Goal: Task Accomplishment & Management: Manage account settings

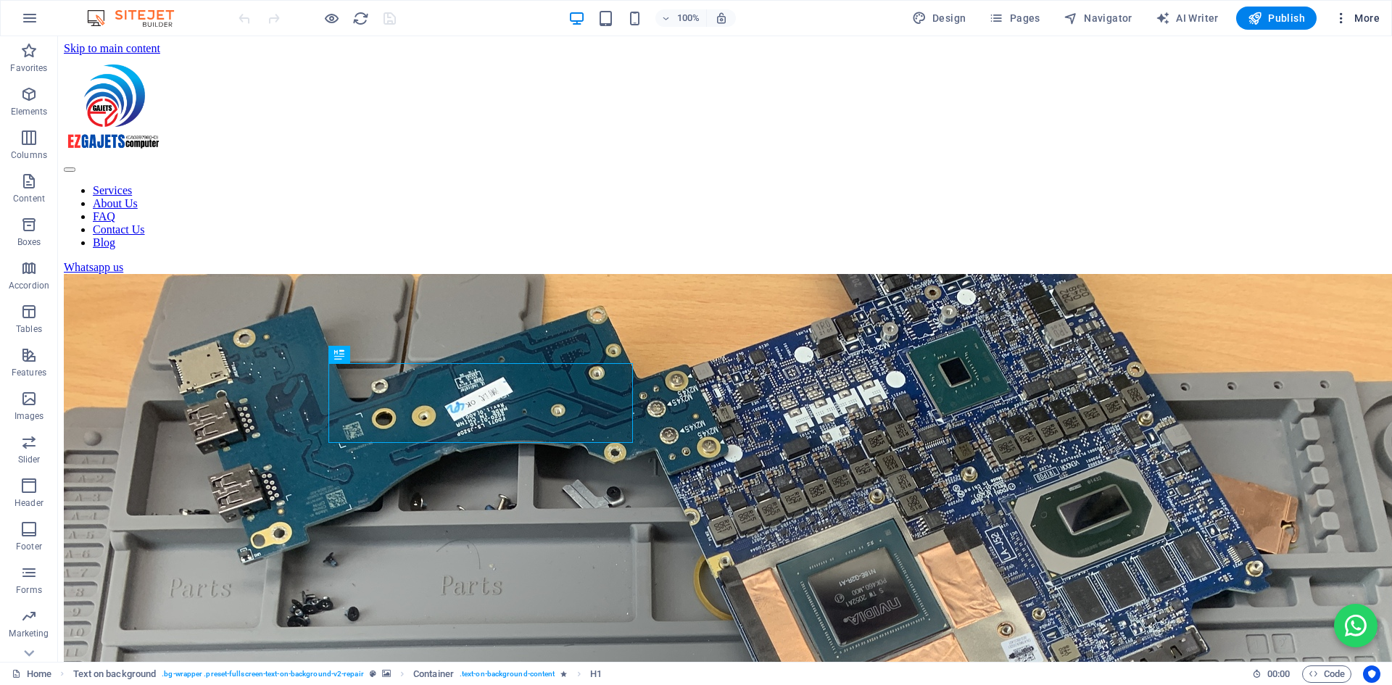
click at [1340, 18] on icon "button" at bounding box center [1341, 18] width 14 height 14
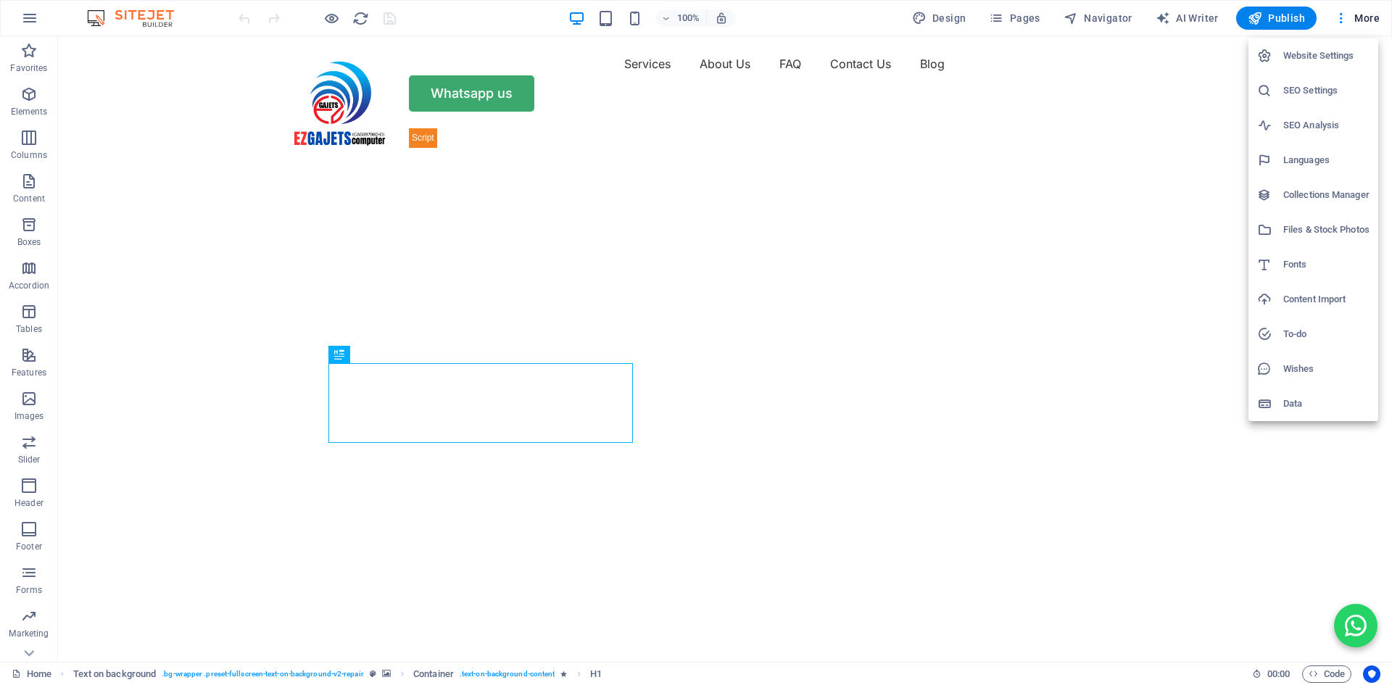
click at [1308, 84] on h6 "SEO Settings" at bounding box center [1326, 90] width 86 height 17
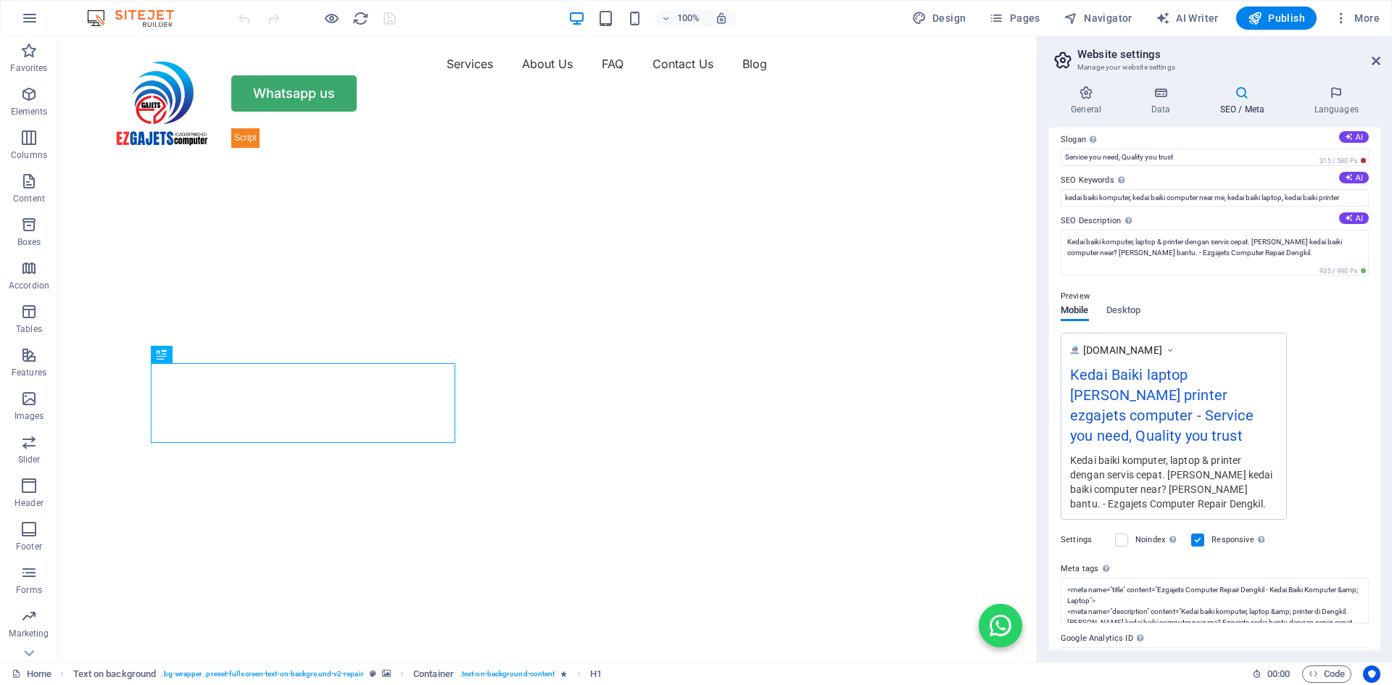
scroll to position [95, 0]
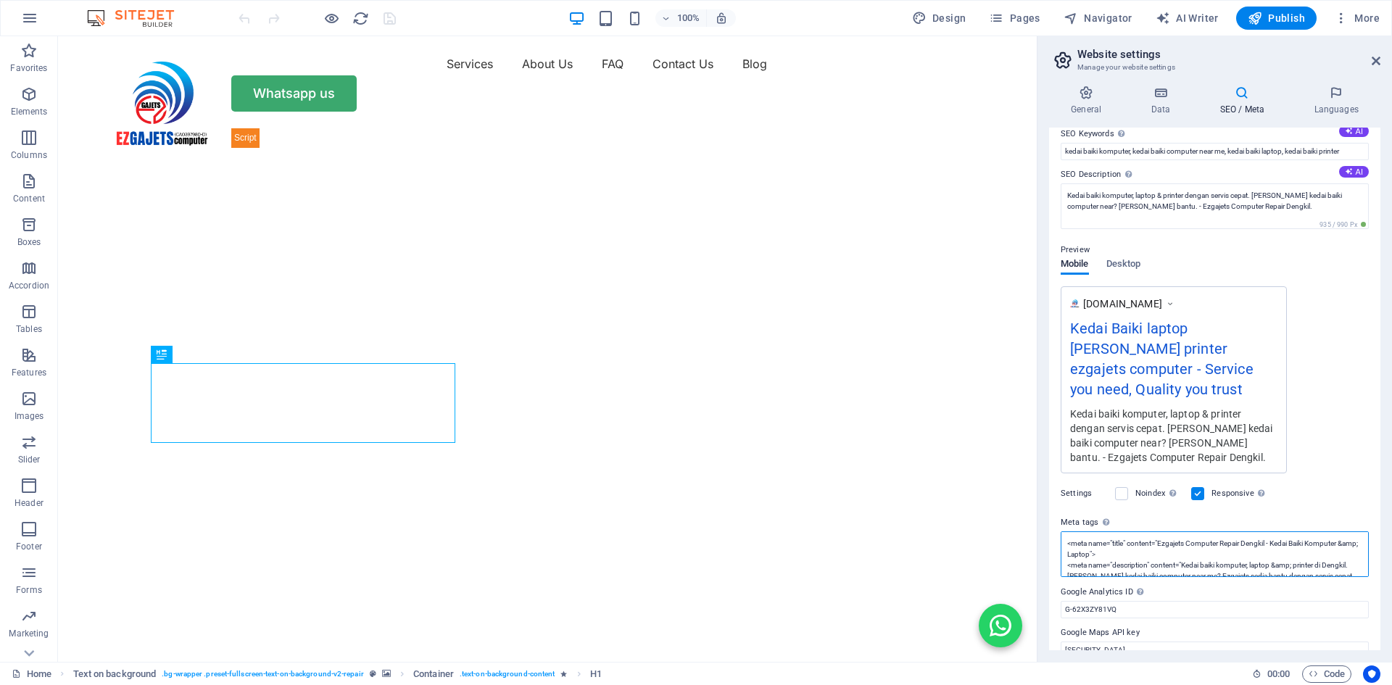
click at [1290, 539] on textarea "<meta name="title" content="Ezgajets Computer Repair Dengkil - Kedai Baiki Komp…" at bounding box center [1214, 554] width 308 height 46
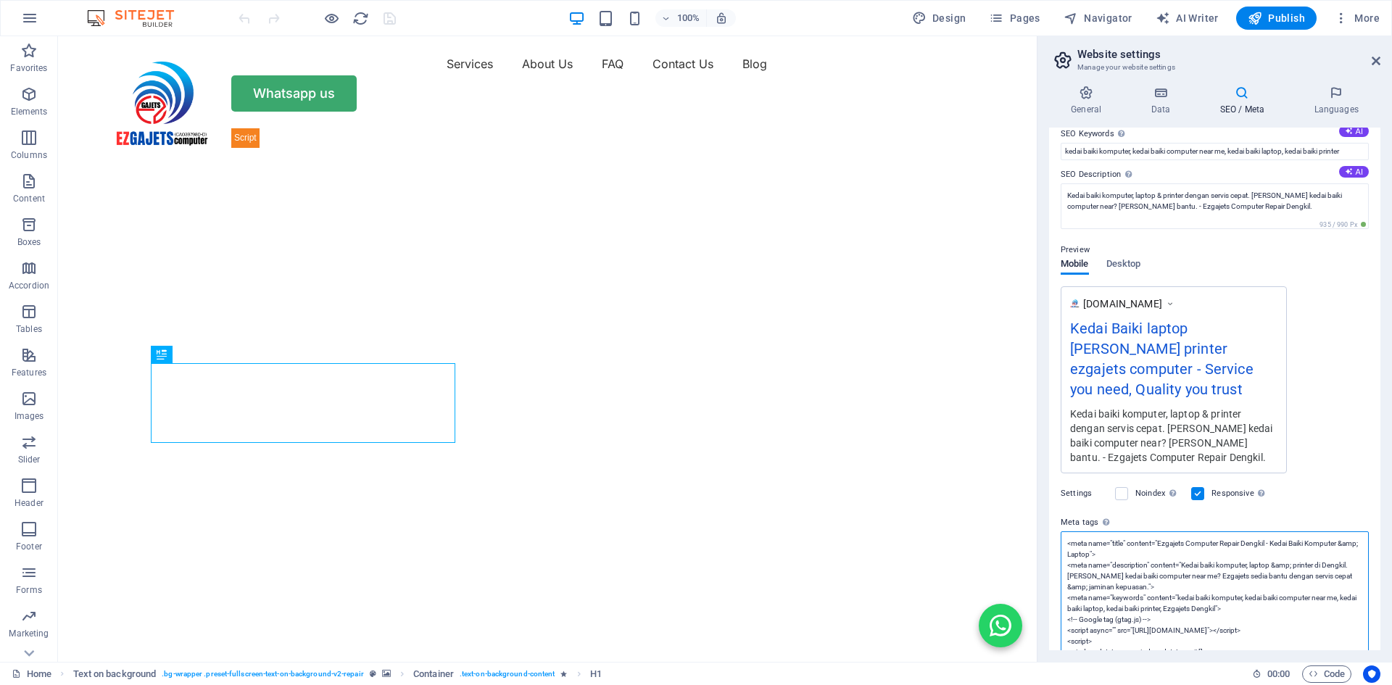
click at [1207, 533] on textarea "<meta name="title" content="Ezgajets Computer Repair Dengkil - Kedai Baiki Komp…" at bounding box center [1214, 657] width 308 height 252
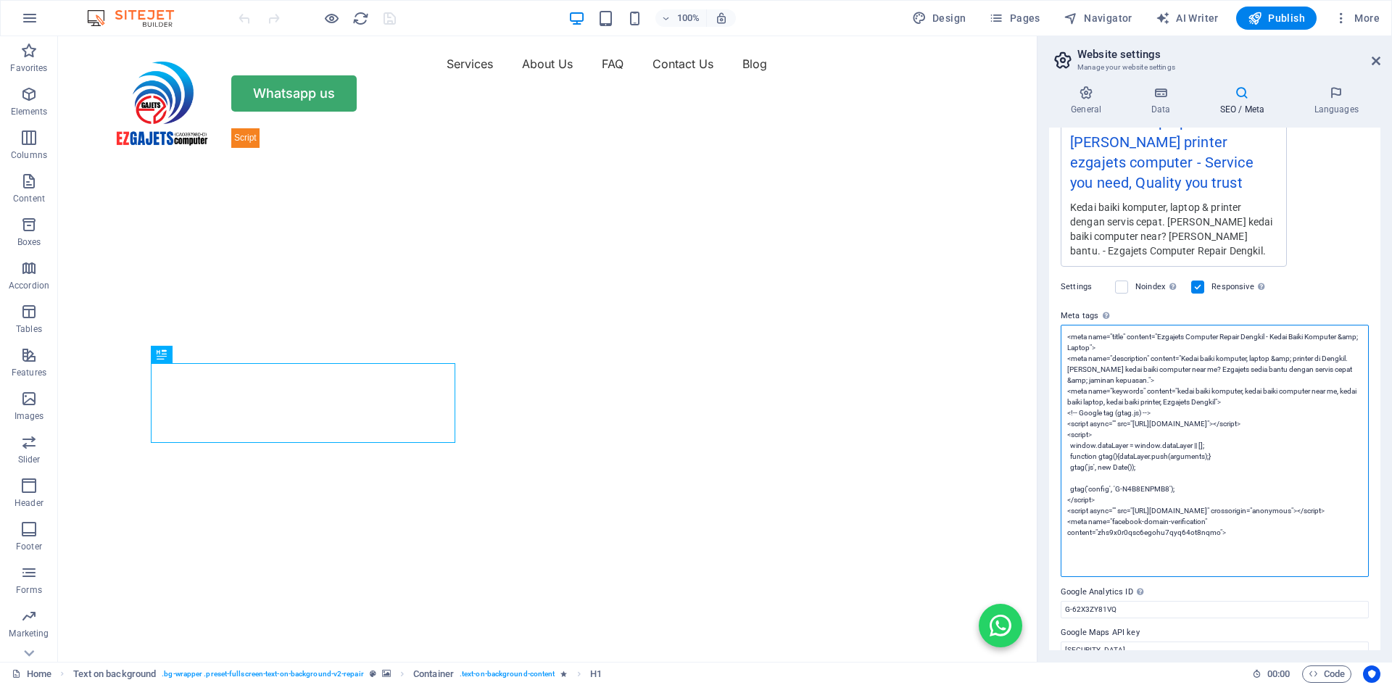
drag, startPoint x: 1299, startPoint y: 512, endPoint x: 1061, endPoint y: 502, distance: 238.0
click at [1061, 502] on textarea "<meta name="title" content="Ezgajets Computer Repair Dengkil - Kedai Baiki Komp…" at bounding box center [1214, 451] width 308 height 252
click at [1207, 536] on textarea "<meta name="title" content="Ezgajets Computer Repair Dengkil - Kedai Baiki Komp…" at bounding box center [1214, 451] width 308 height 252
click at [1376, 59] on icon at bounding box center [1375, 61] width 9 height 12
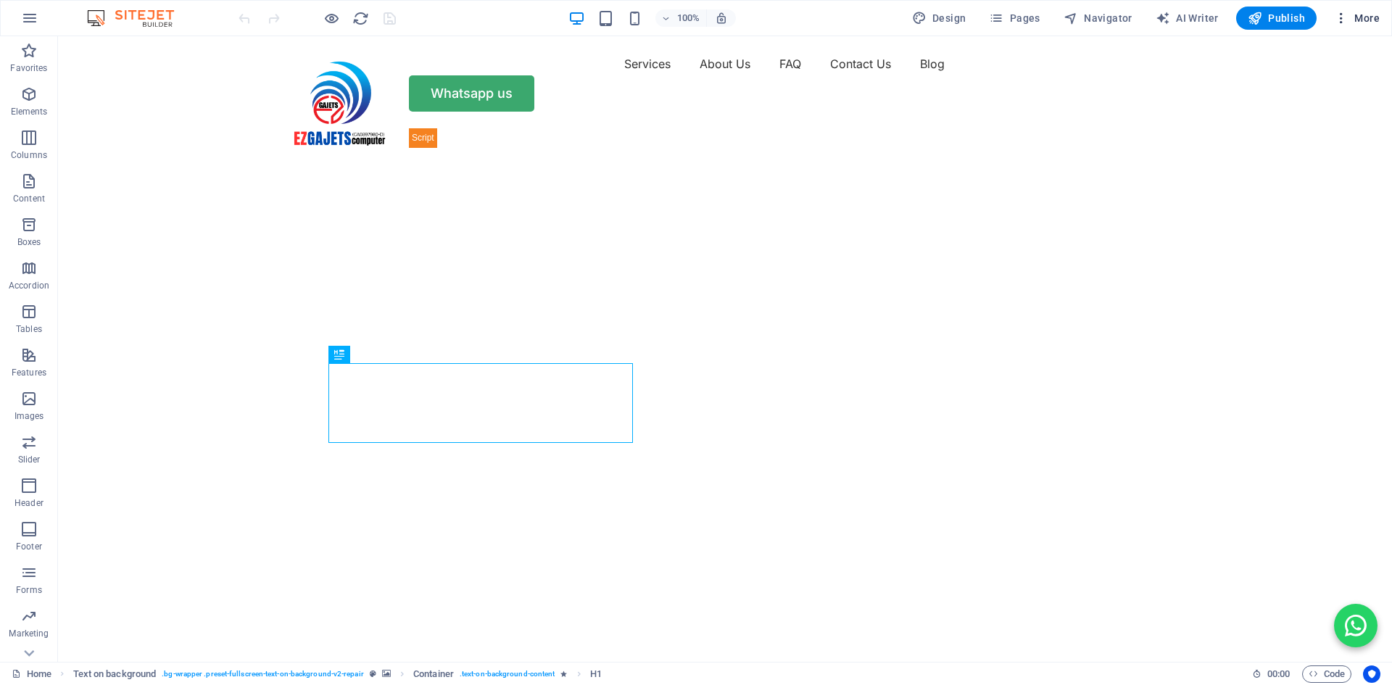
click at [1340, 14] on icon "button" at bounding box center [1341, 18] width 14 height 14
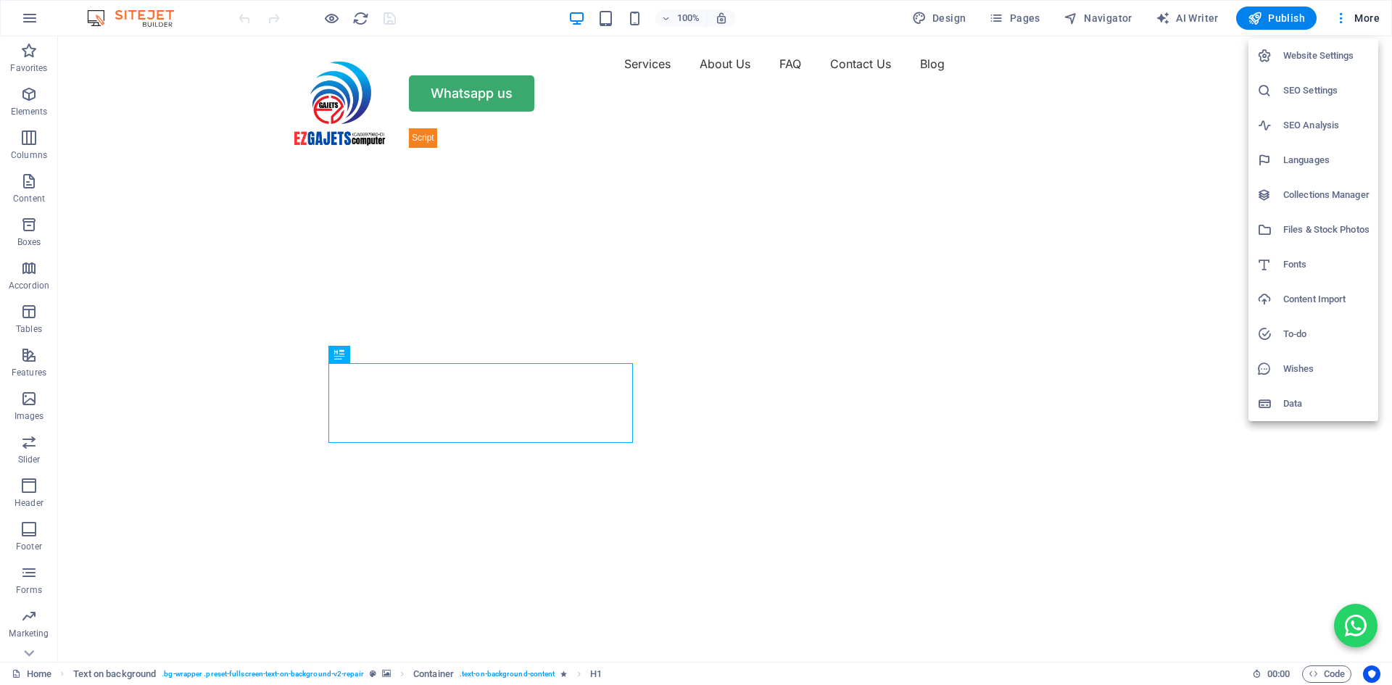
click at [1310, 51] on h6 "Website Settings" at bounding box center [1326, 55] width 86 height 17
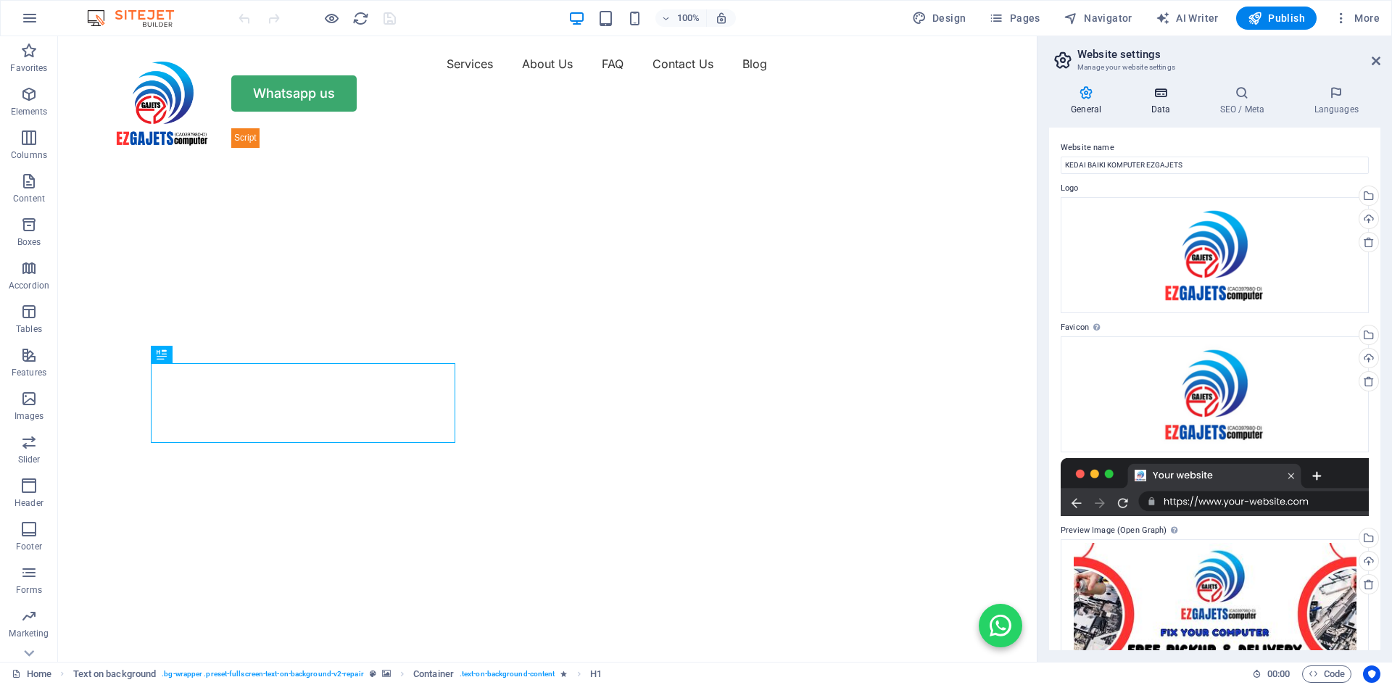
click at [1154, 100] on h4 "Data" at bounding box center [1162, 101] width 69 height 30
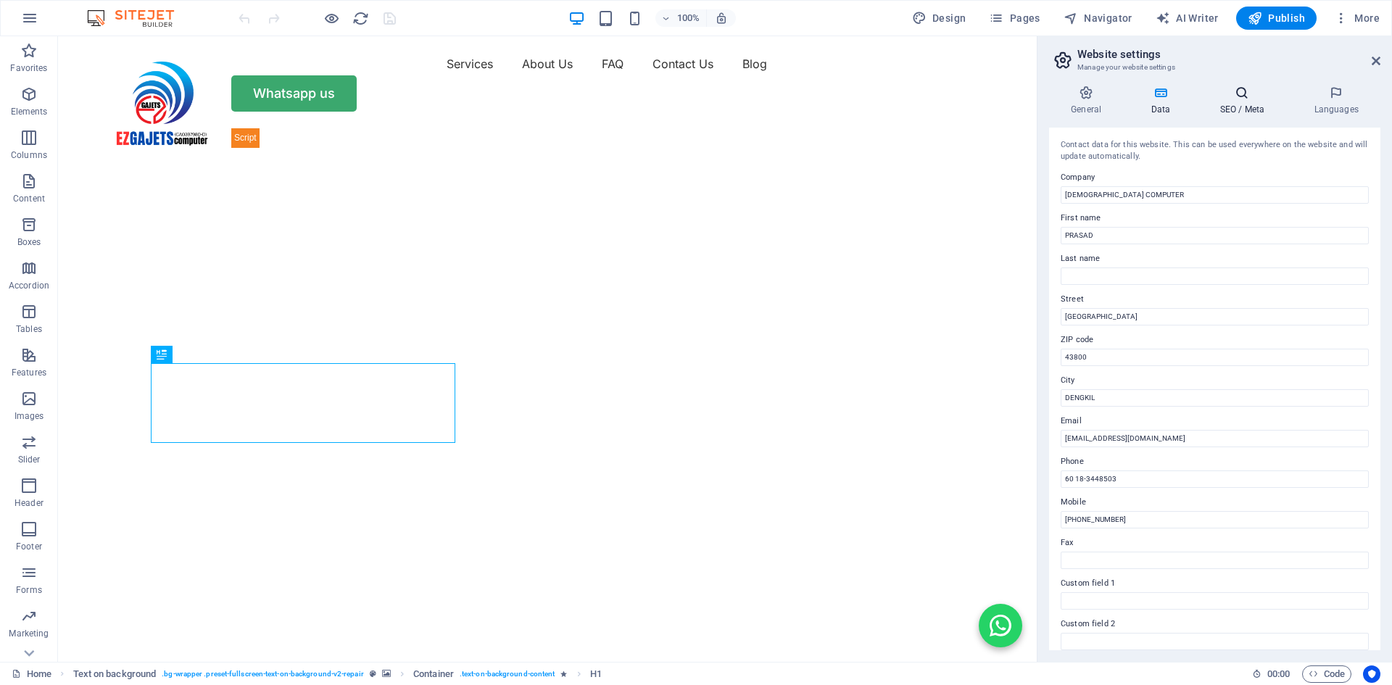
click at [1237, 96] on icon at bounding box center [1241, 93] width 88 height 14
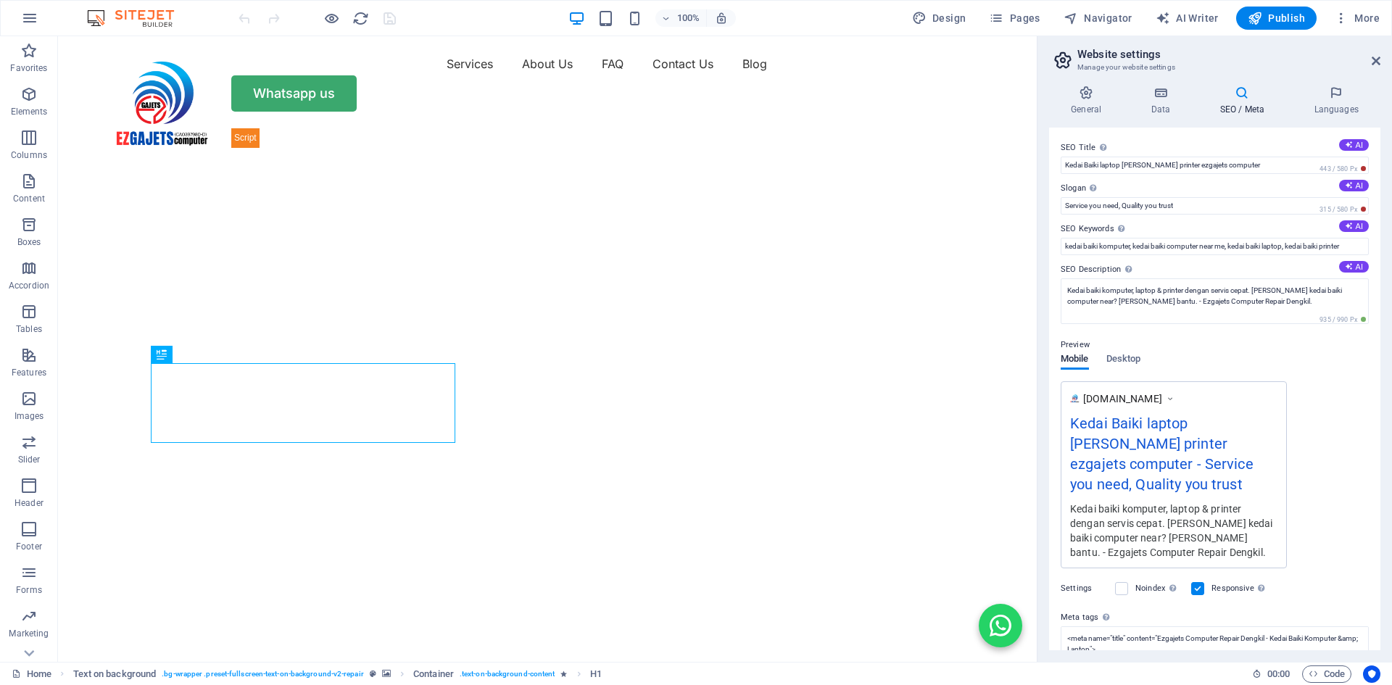
click at [1382, 54] on aside "Website settings Manage your website settings General Data SEO / Meta Languages…" at bounding box center [1213, 348] width 355 height 625
click at [1379, 62] on icon at bounding box center [1375, 61] width 9 height 12
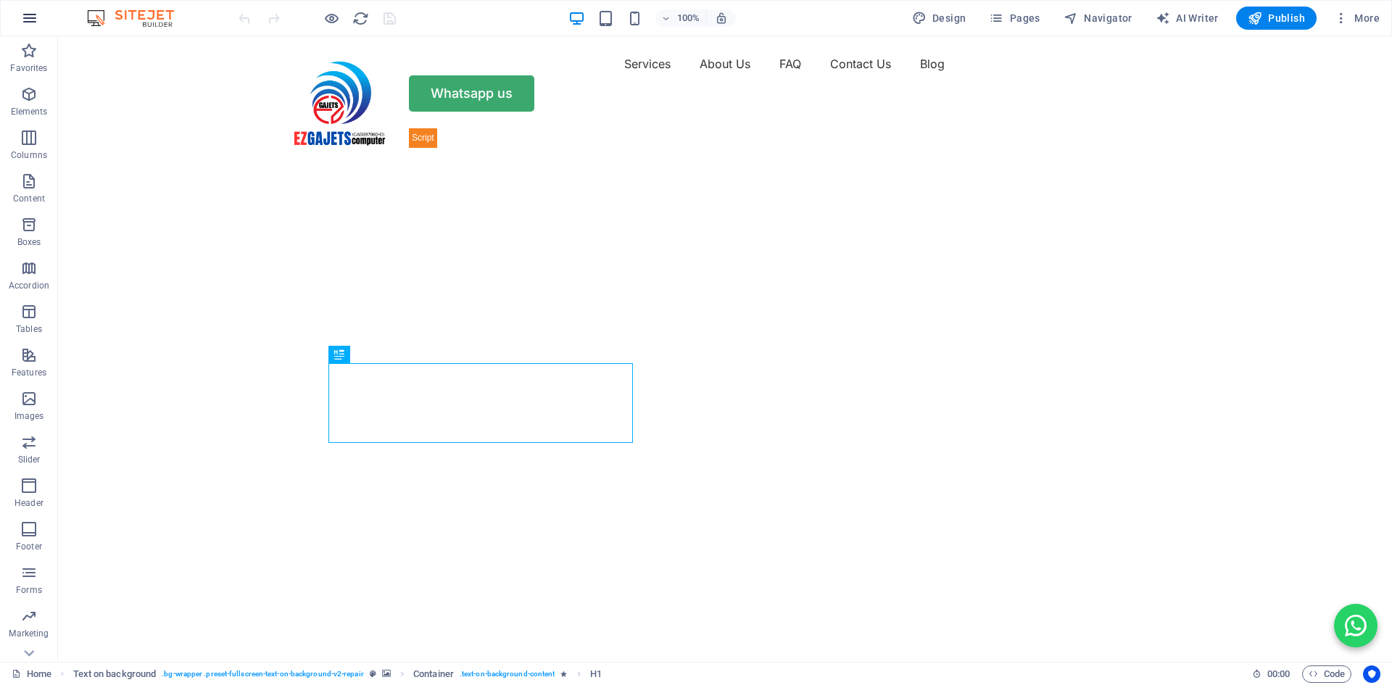
click at [31, 13] on icon "button" at bounding box center [29, 17] width 17 height 17
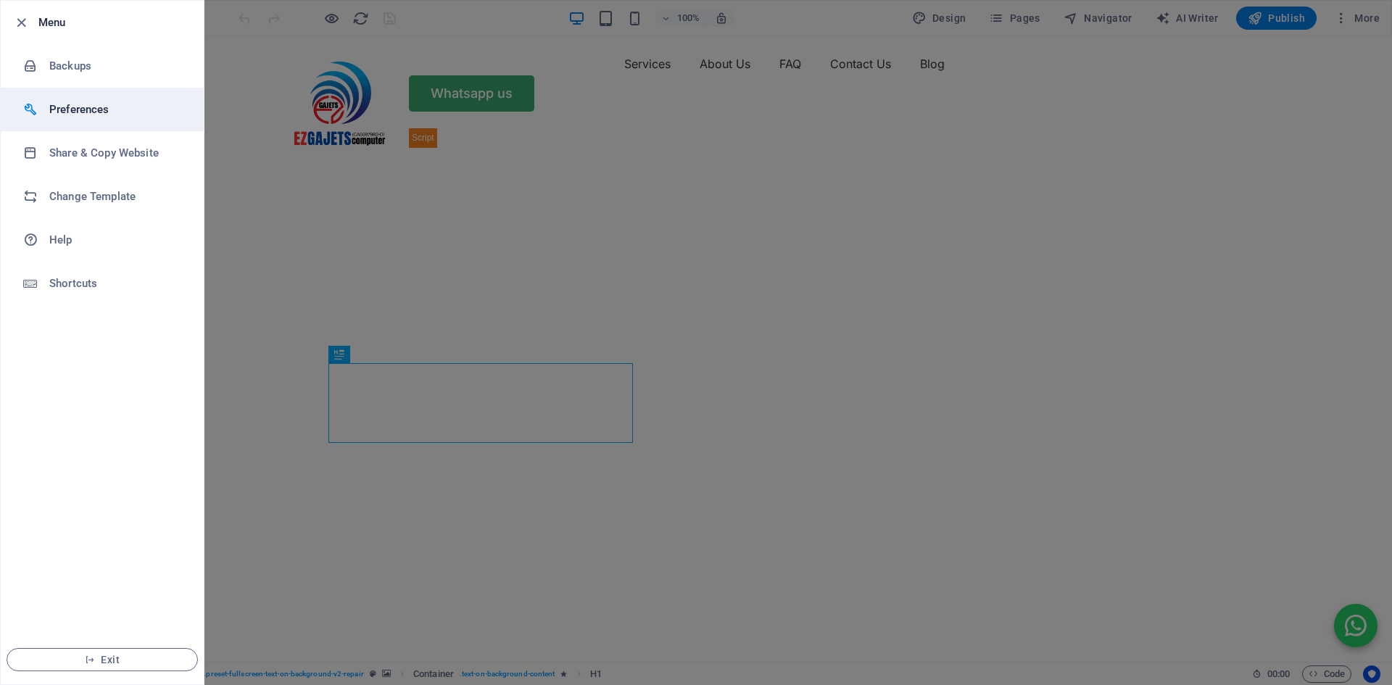
click at [100, 100] on li "Preferences" at bounding box center [102, 109] width 203 height 43
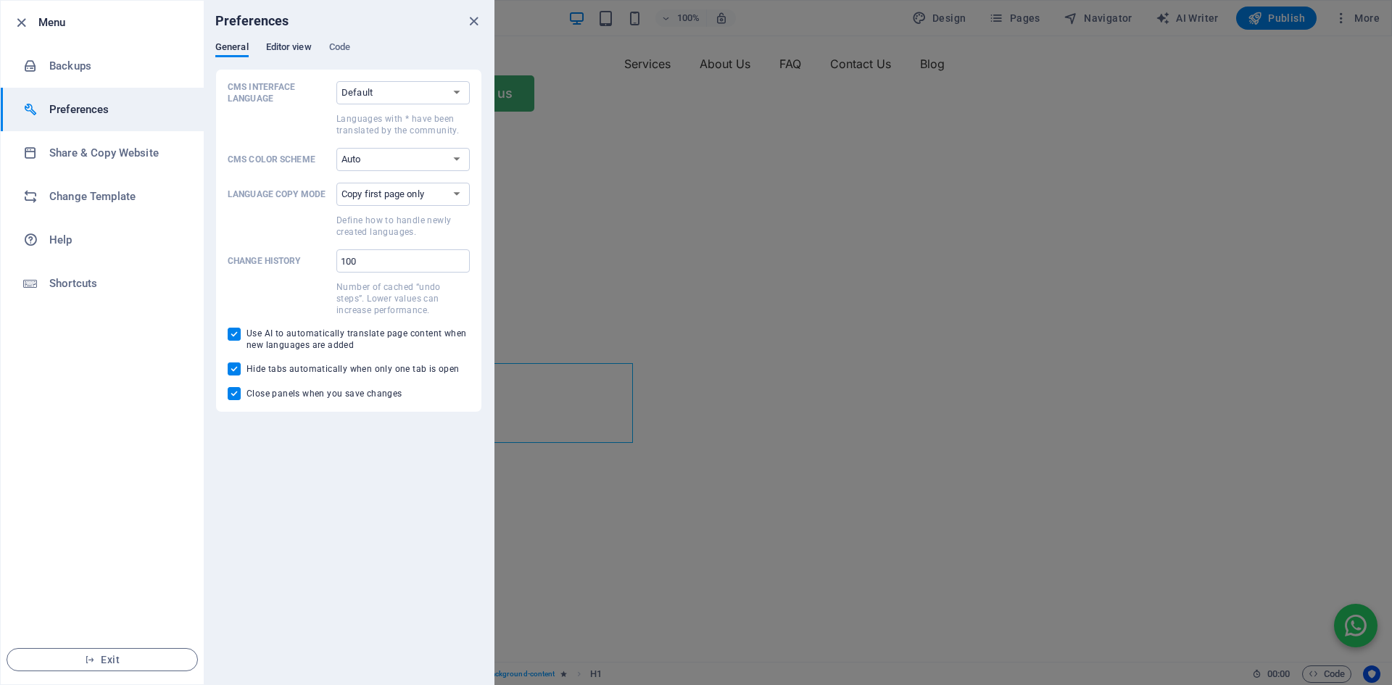
click at [283, 44] on span "Editor view" at bounding box center [289, 48] width 46 height 20
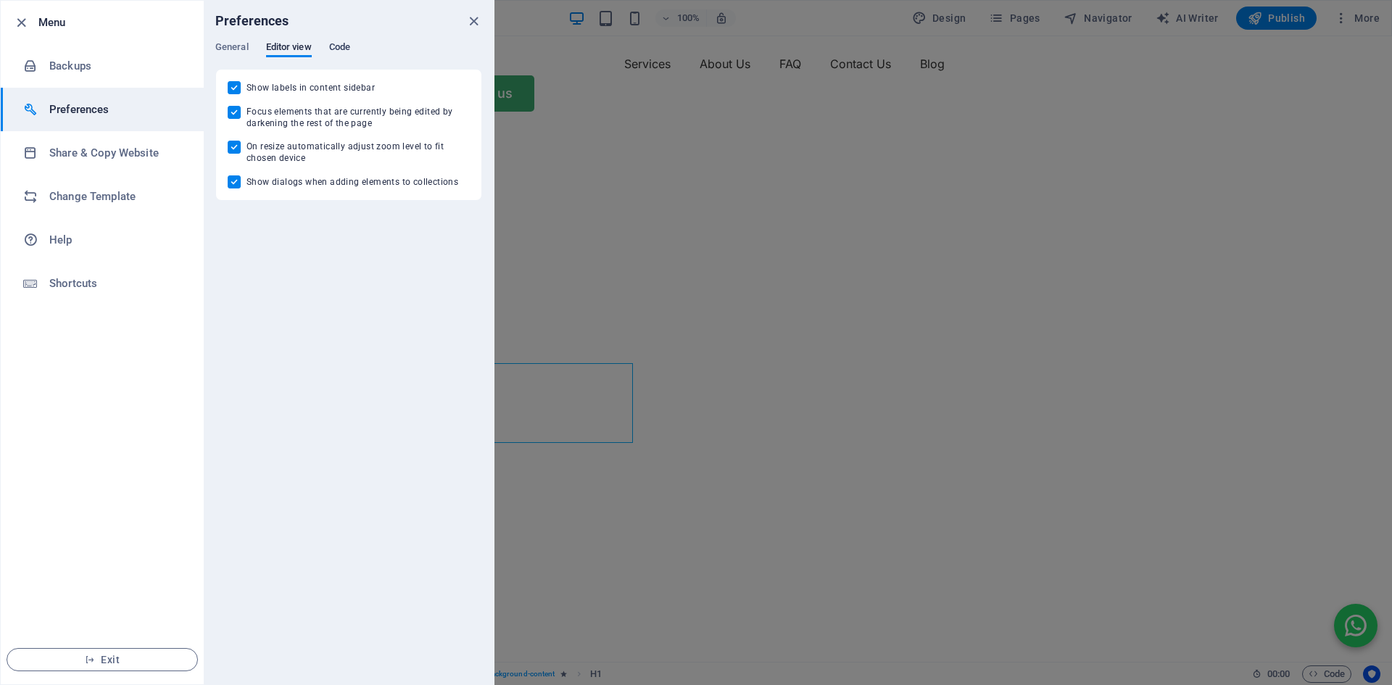
click at [339, 46] on span "Code" at bounding box center [339, 48] width 21 height 20
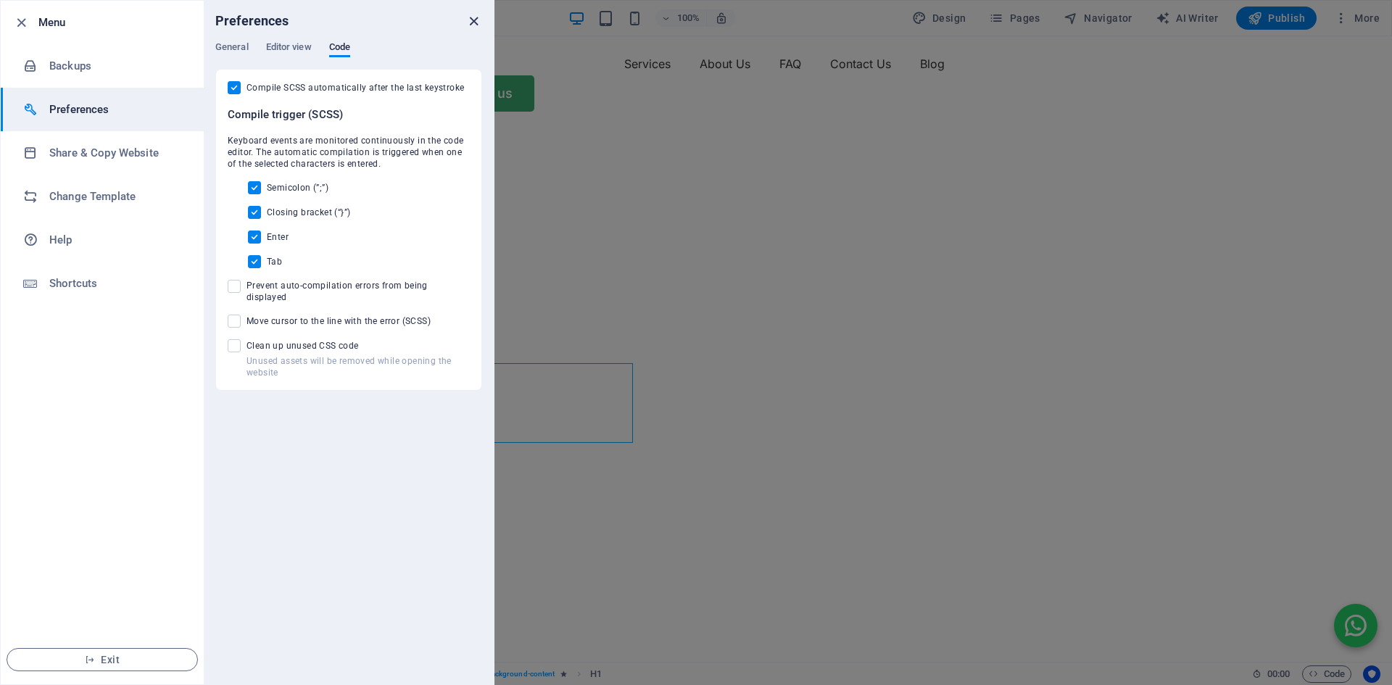
click at [475, 17] on icon "close" at bounding box center [473, 21] width 17 height 17
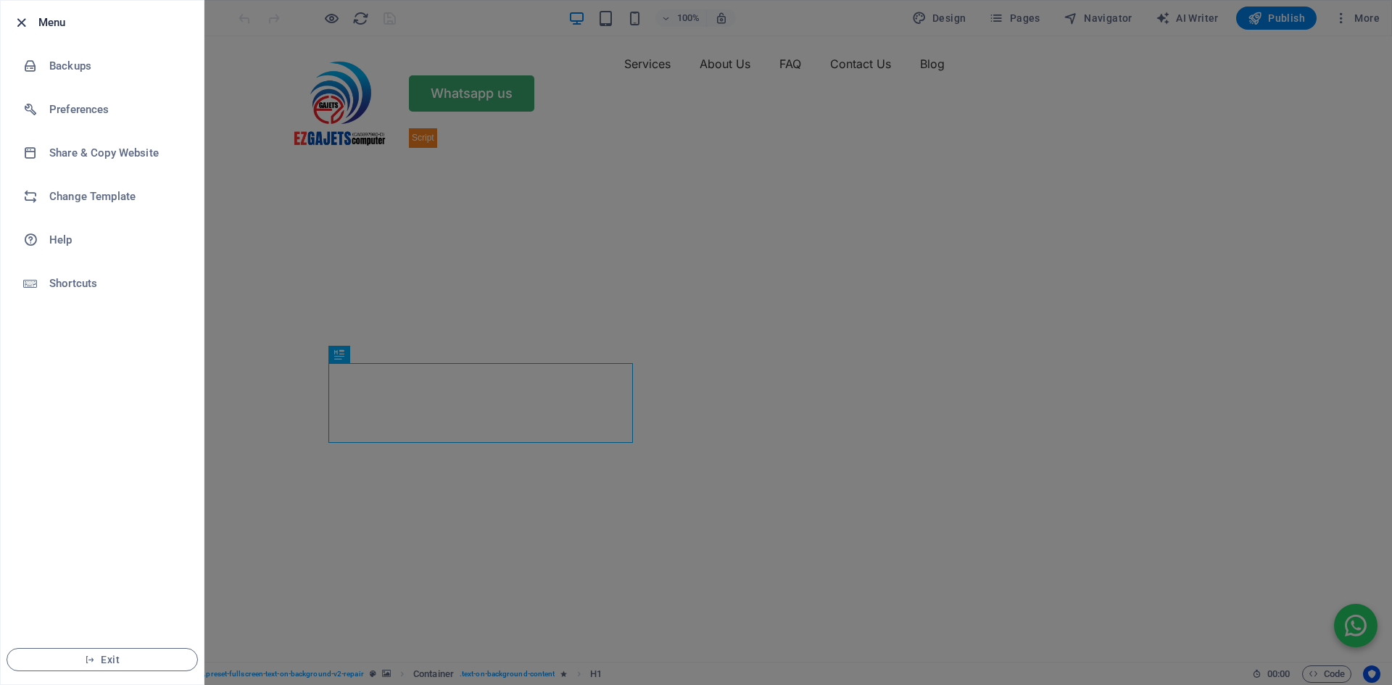
click at [13, 22] on icon "button" at bounding box center [21, 22] width 17 height 17
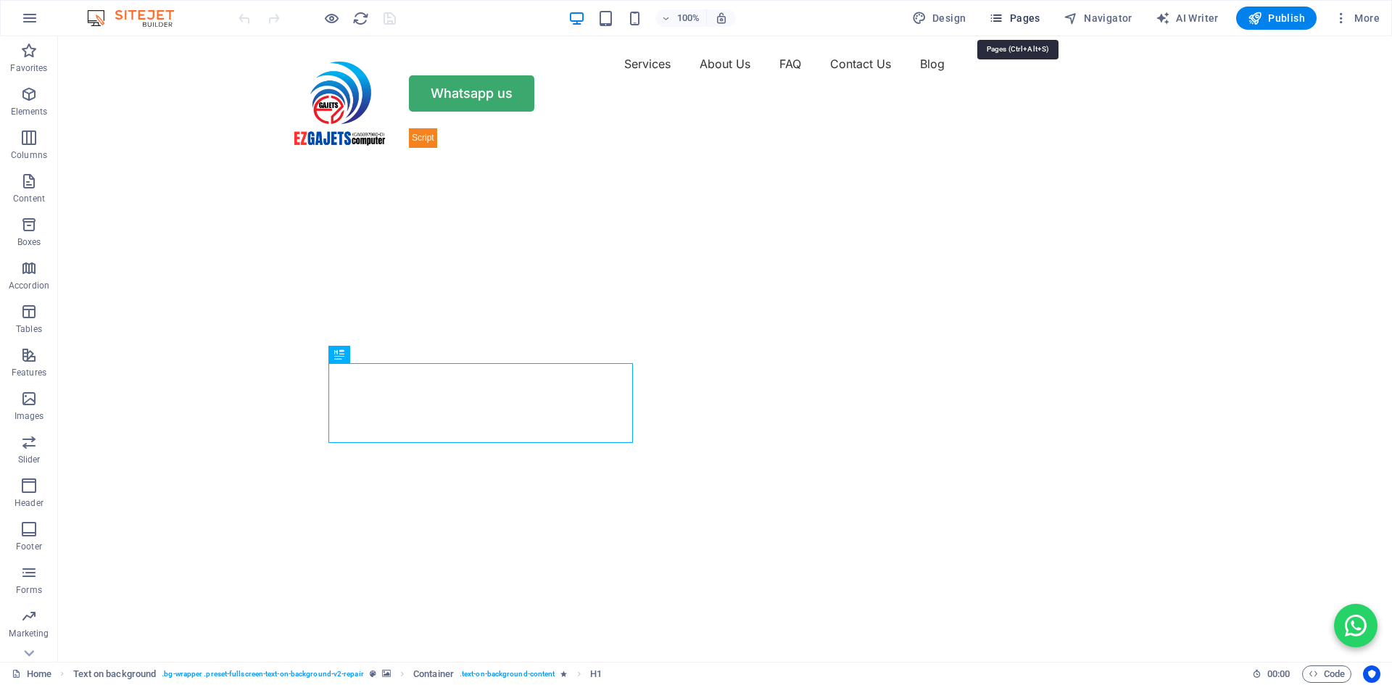
click at [997, 14] on icon "button" at bounding box center [996, 18] width 14 height 14
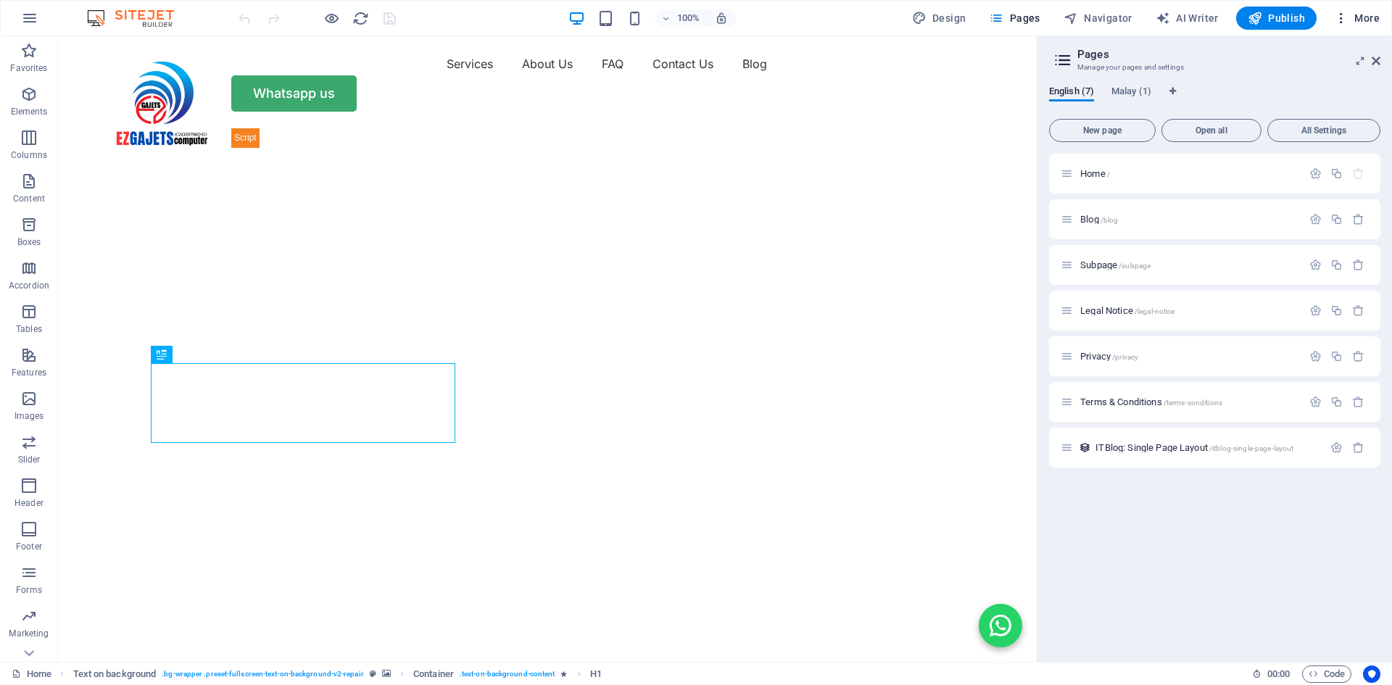
click at [1342, 18] on icon "button" at bounding box center [1341, 18] width 14 height 14
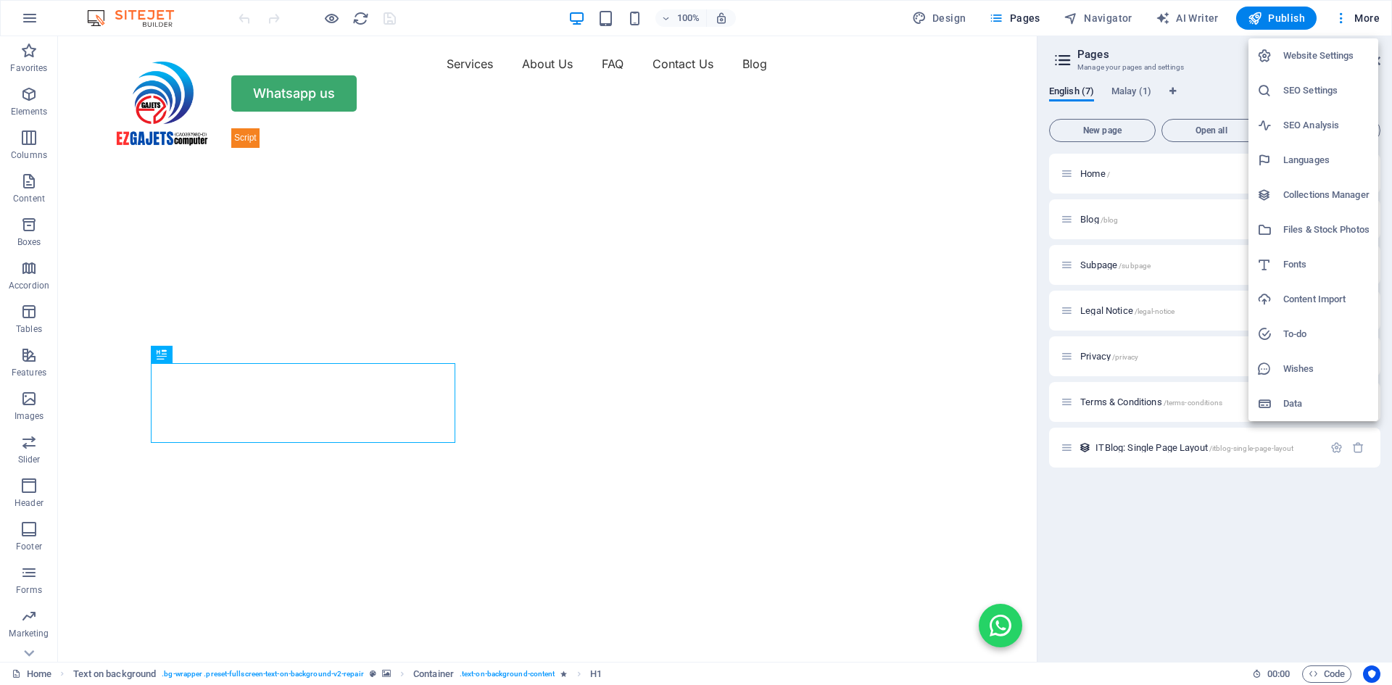
click at [980, 157] on div at bounding box center [696, 342] width 1392 height 685
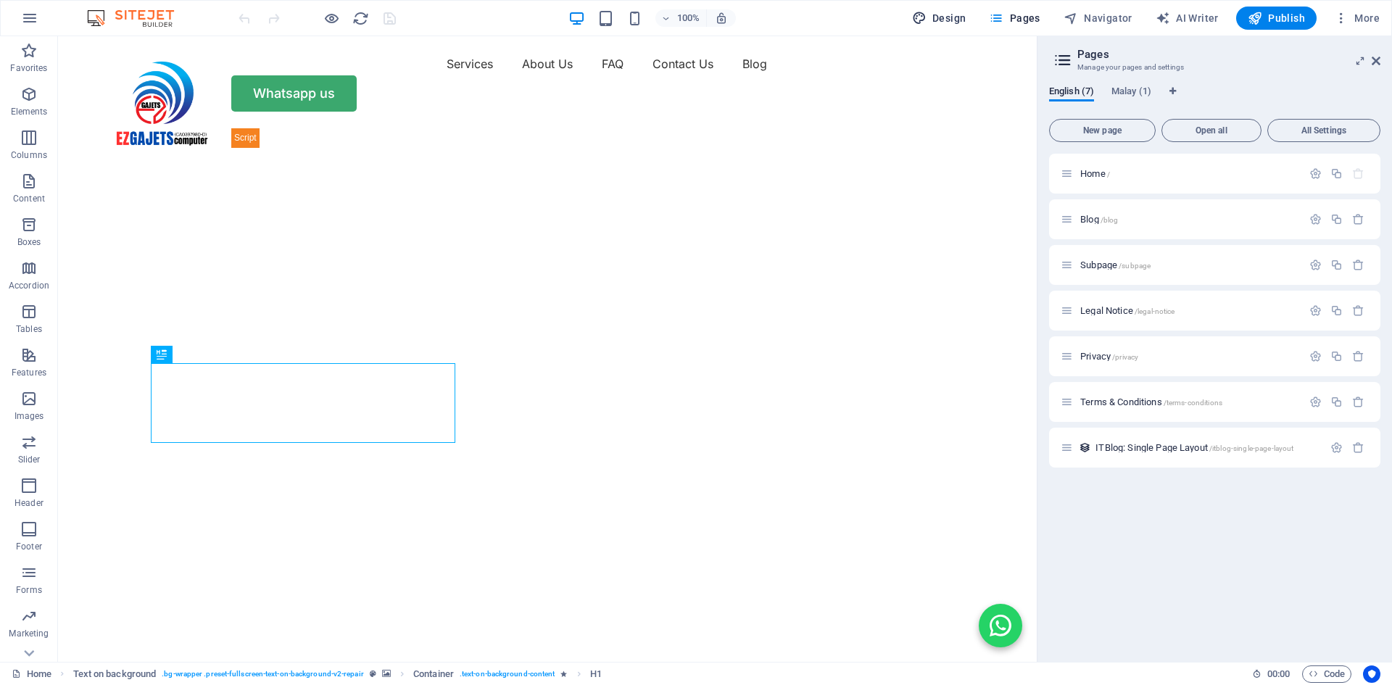
click at [956, 22] on span "Design" at bounding box center [939, 18] width 54 height 14
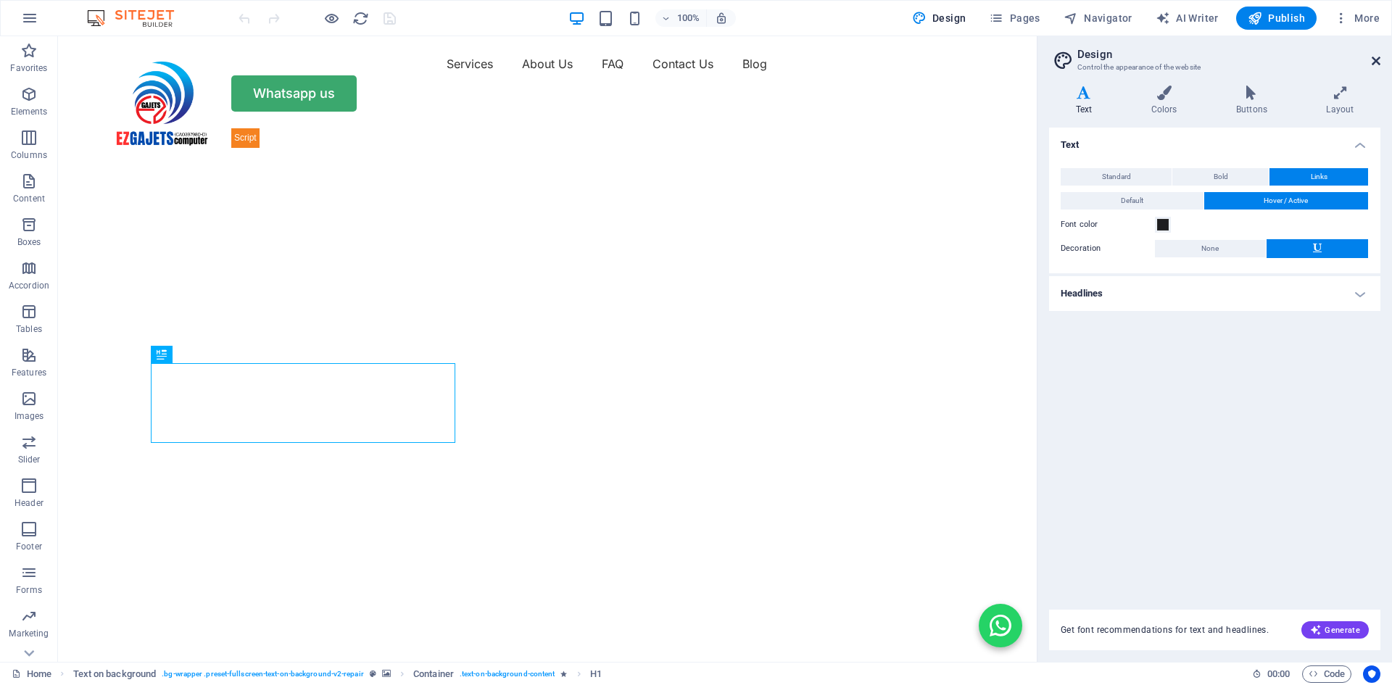
click at [1374, 60] on icon at bounding box center [1375, 61] width 9 height 12
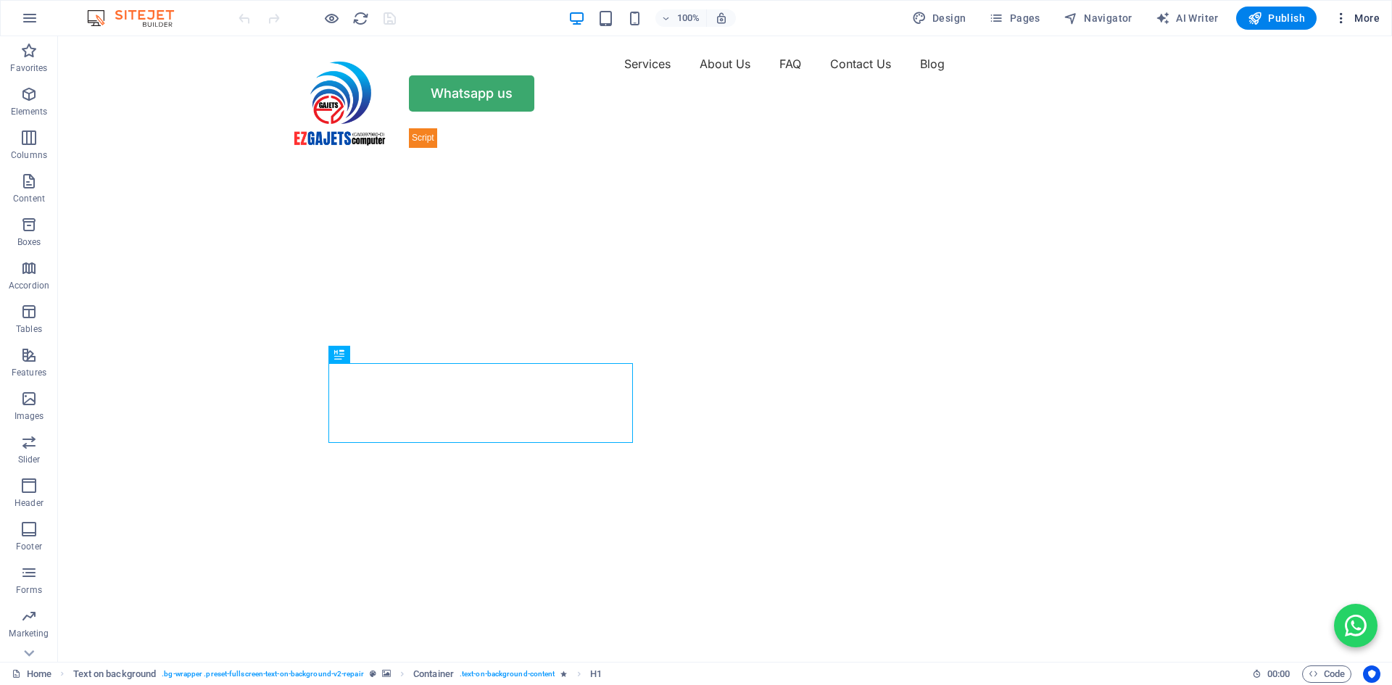
click at [1343, 13] on icon "button" at bounding box center [1341, 18] width 14 height 14
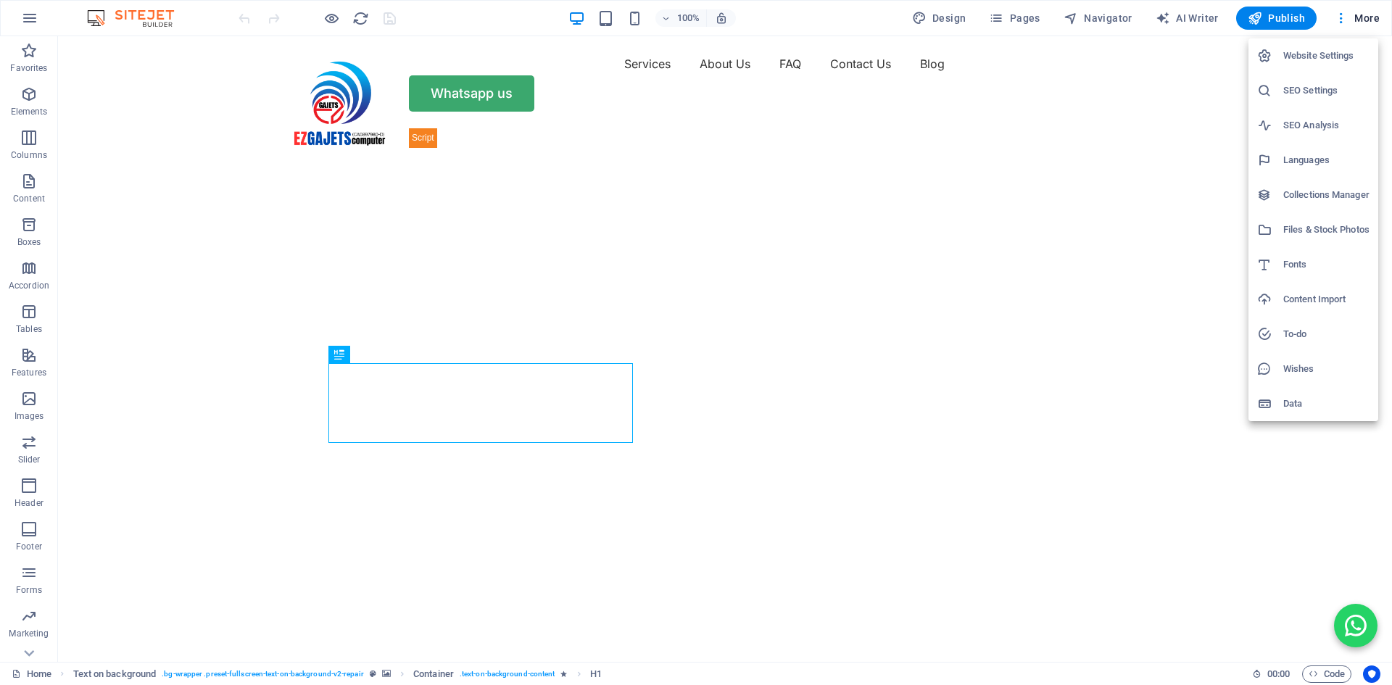
click at [1305, 232] on h6 "Files & Stock Photos" at bounding box center [1326, 229] width 86 height 17
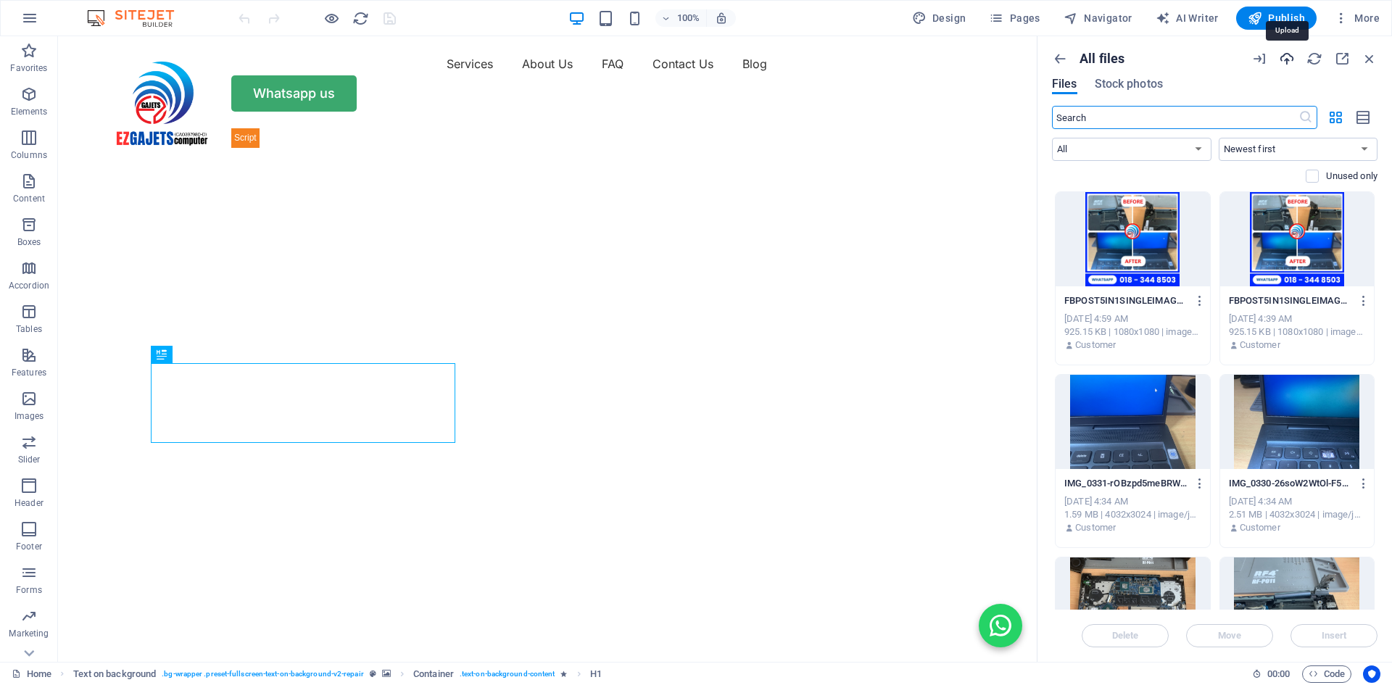
click at [1283, 59] on icon "button" at bounding box center [1287, 59] width 16 height 16
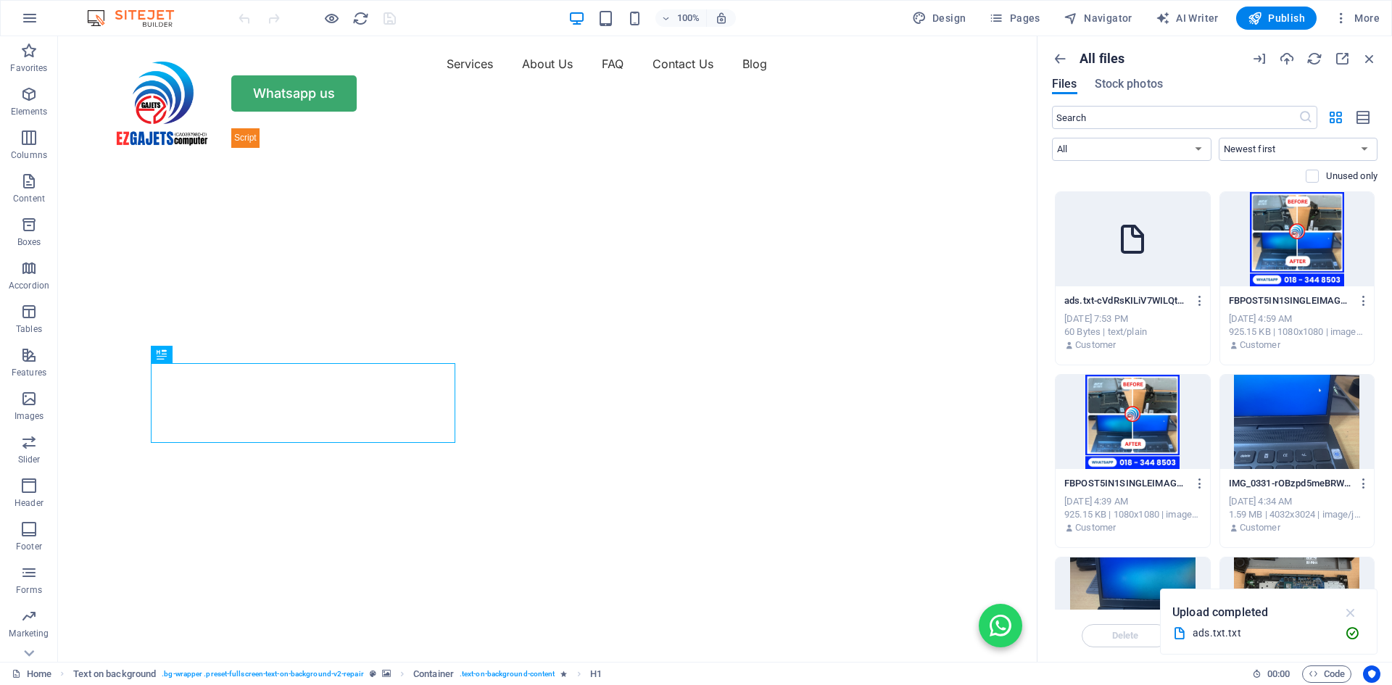
click at [1352, 613] on icon "button" at bounding box center [1350, 612] width 17 height 16
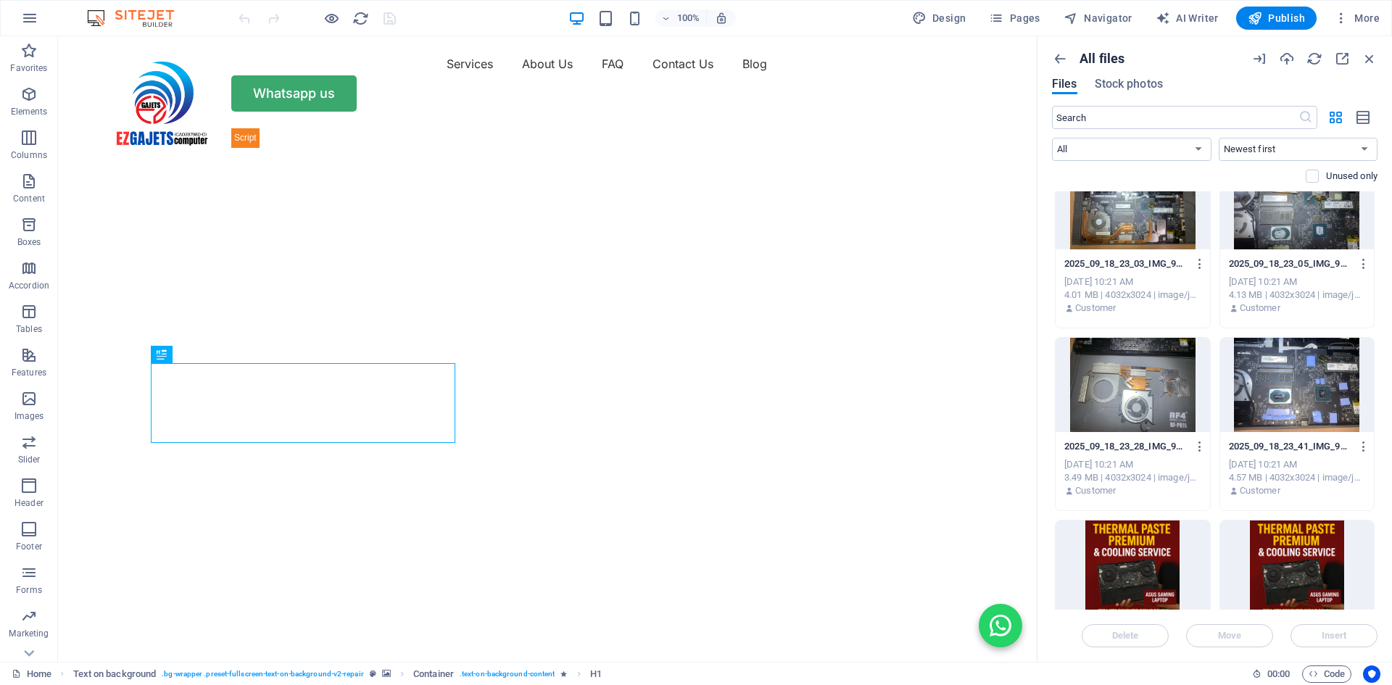
scroll to position [797, 0]
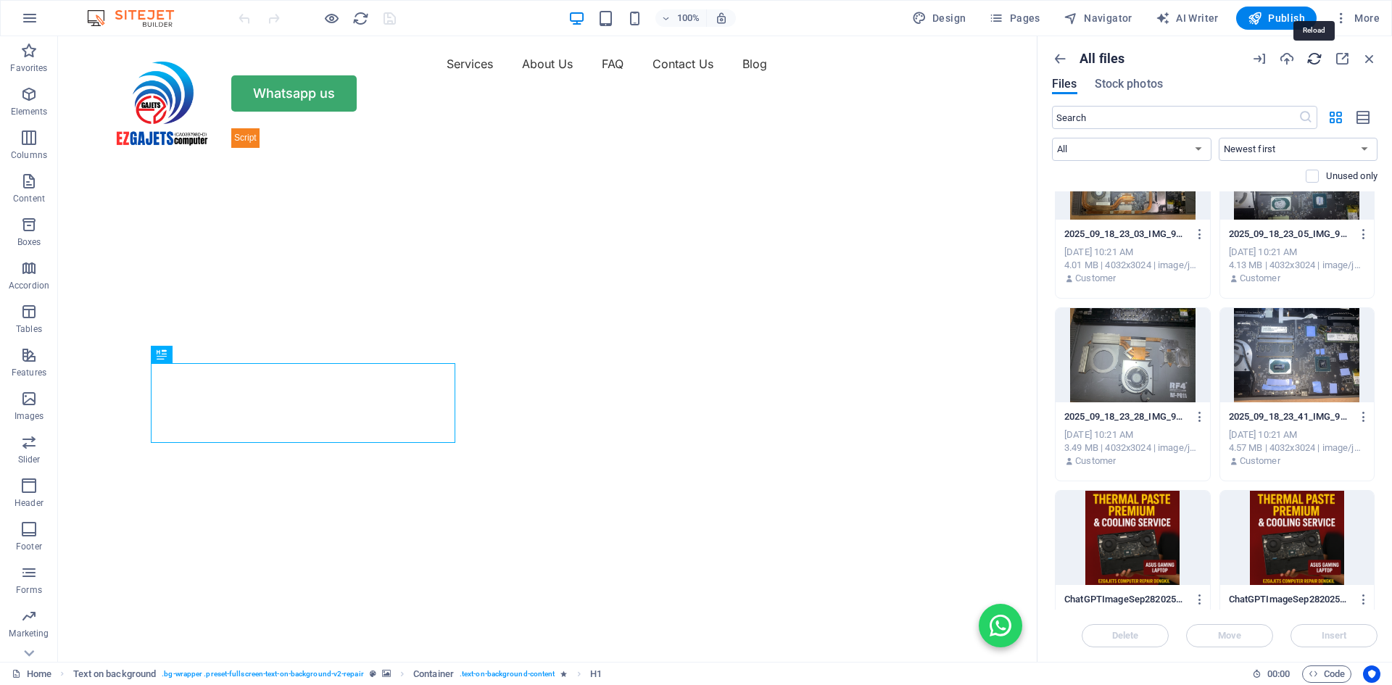
click at [1315, 59] on icon "button" at bounding box center [1314, 59] width 16 height 16
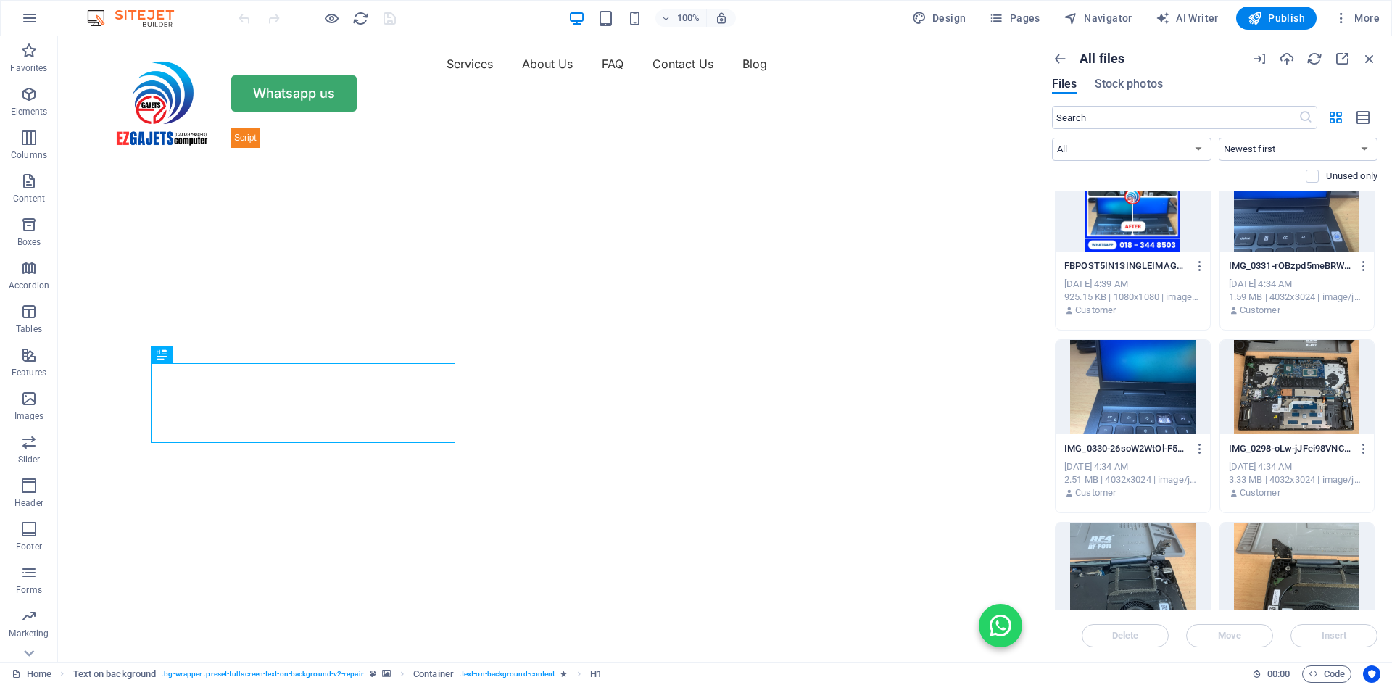
scroll to position [0, 0]
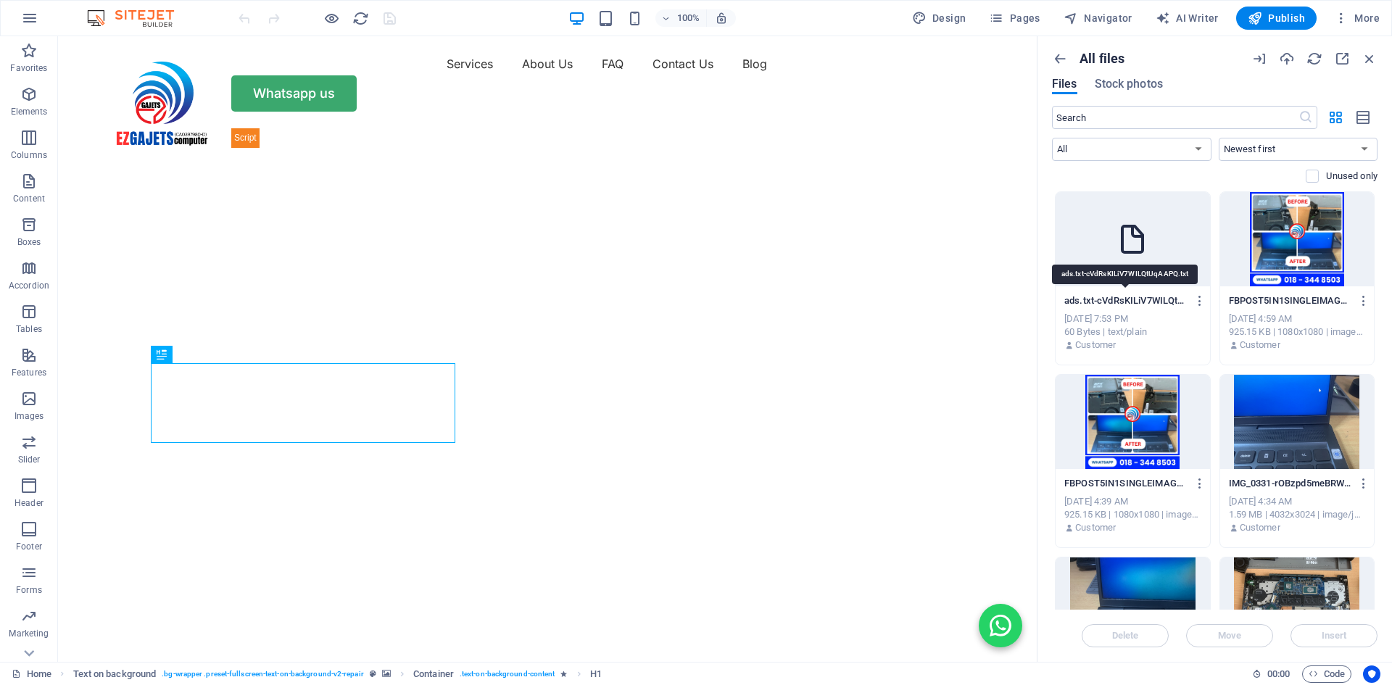
click at [1149, 300] on p "ads.txt-cVdRsKILiV7WILQtUqAAPQ.txt" at bounding box center [1125, 300] width 123 height 13
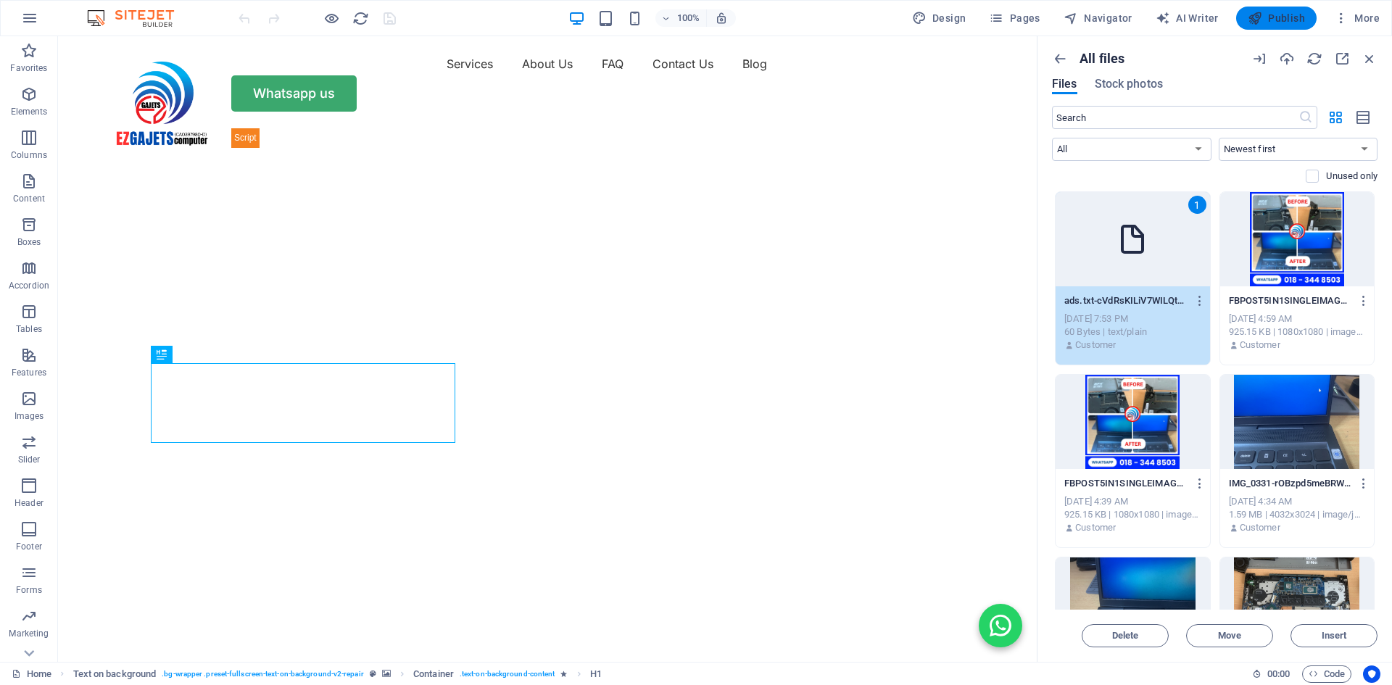
click at [1292, 16] on span "Publish" at bounding box center [1275, 18] width 57 height 14
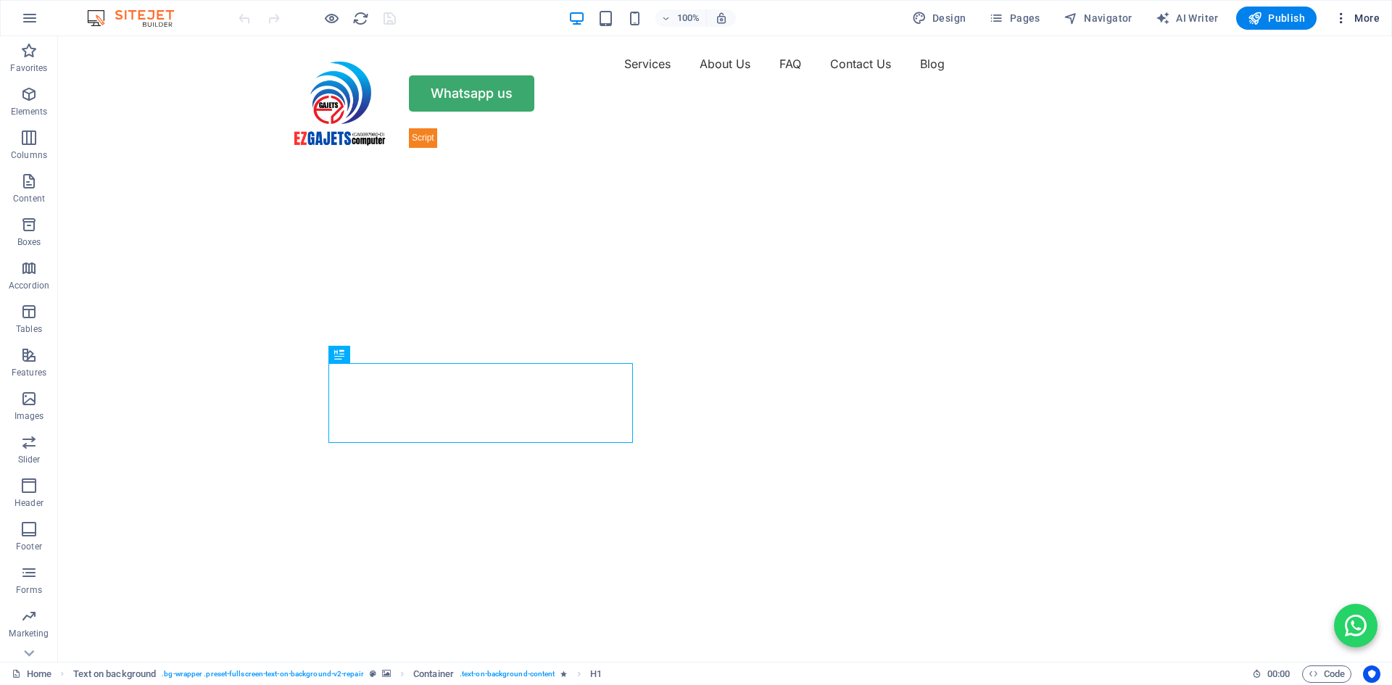
click at [1342, 17] on icon "button" at bounding box center [1341, 18] width 14 height 14
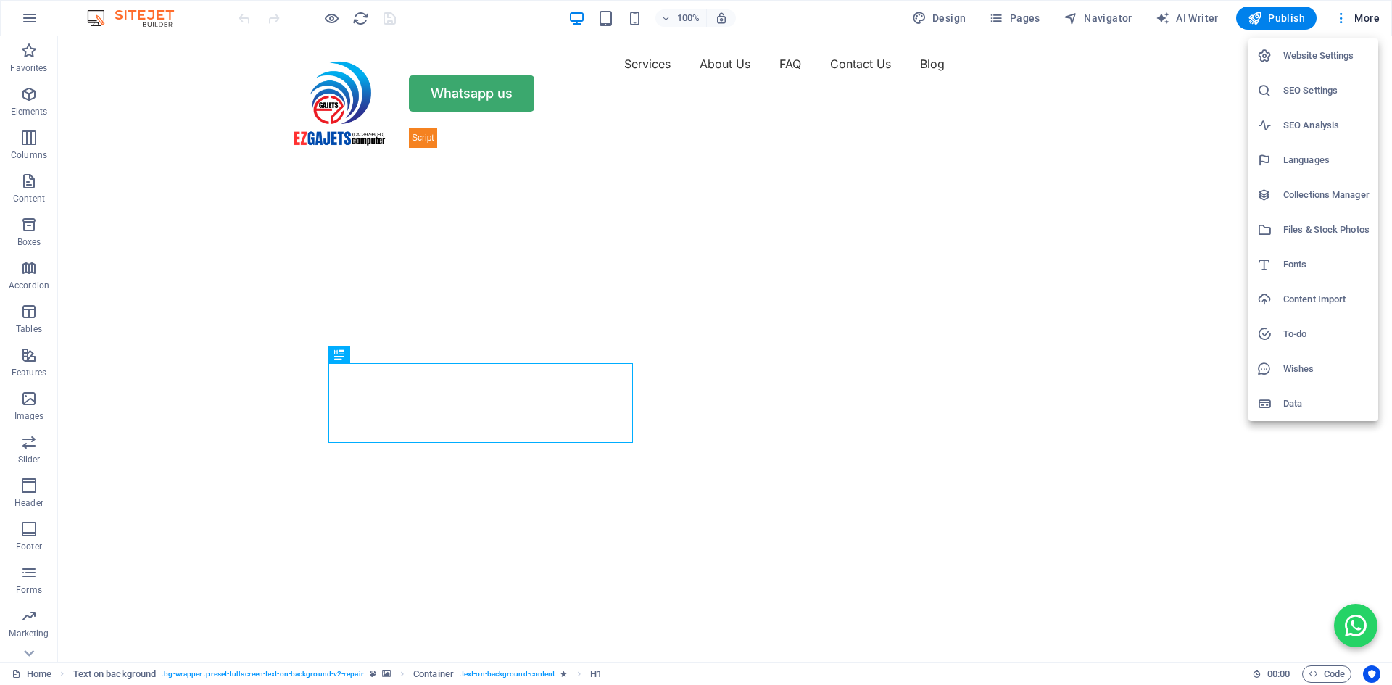
click at [1327, 126] on h6 "SEO Analysis" at bounding box center [1326, 125] width 86 height 17
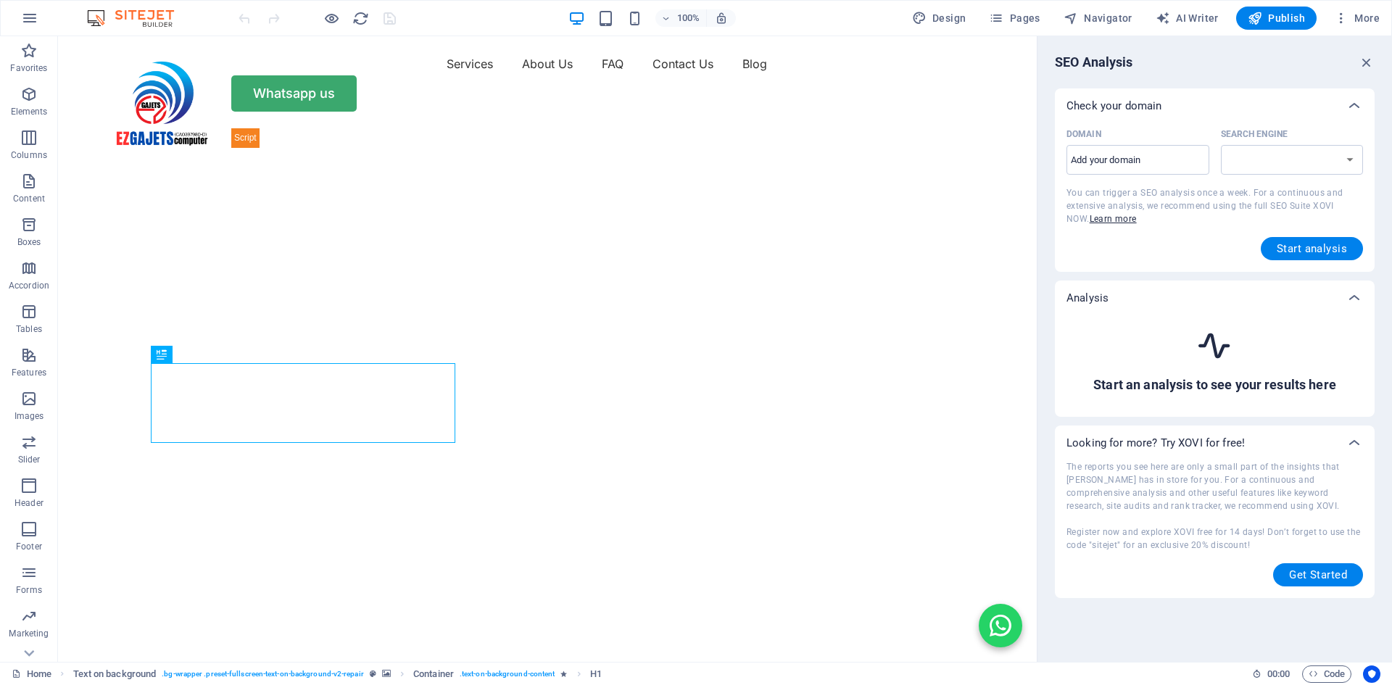
select select "google.com"
click at [1160, 154] on input "Domain ​" at bounding box center [1137, 160] width 143 height 23
click at [1332, 245] on span "Start analysis" at bounding box center [1311, 249] width 70 height 12
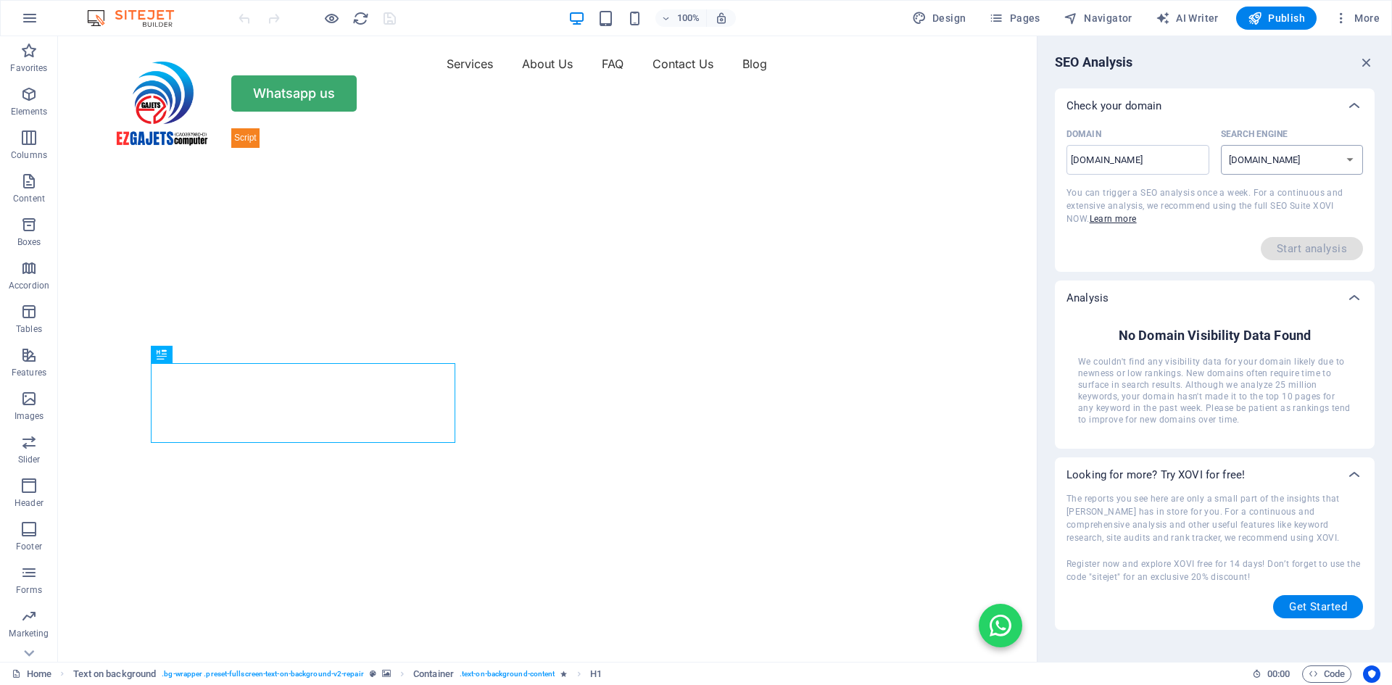
click at [1316, 151] on select "google.de google.at google.es google.co.uk google.fr google.it google.ch google…" at bounding box center [1292, 160] width 143 height 30
click at [1073, 159] on input "ezgajets.info" at bounding box center [1137, 160] width 143 height 23
click at [1189, 145] on div "ezgajets.info ​" at bounding box center [1137, 160] width 143 height 30
click at [1189, 149] on input "ezgajets.info" at bounding box center [1137, 160] width 143 height 23
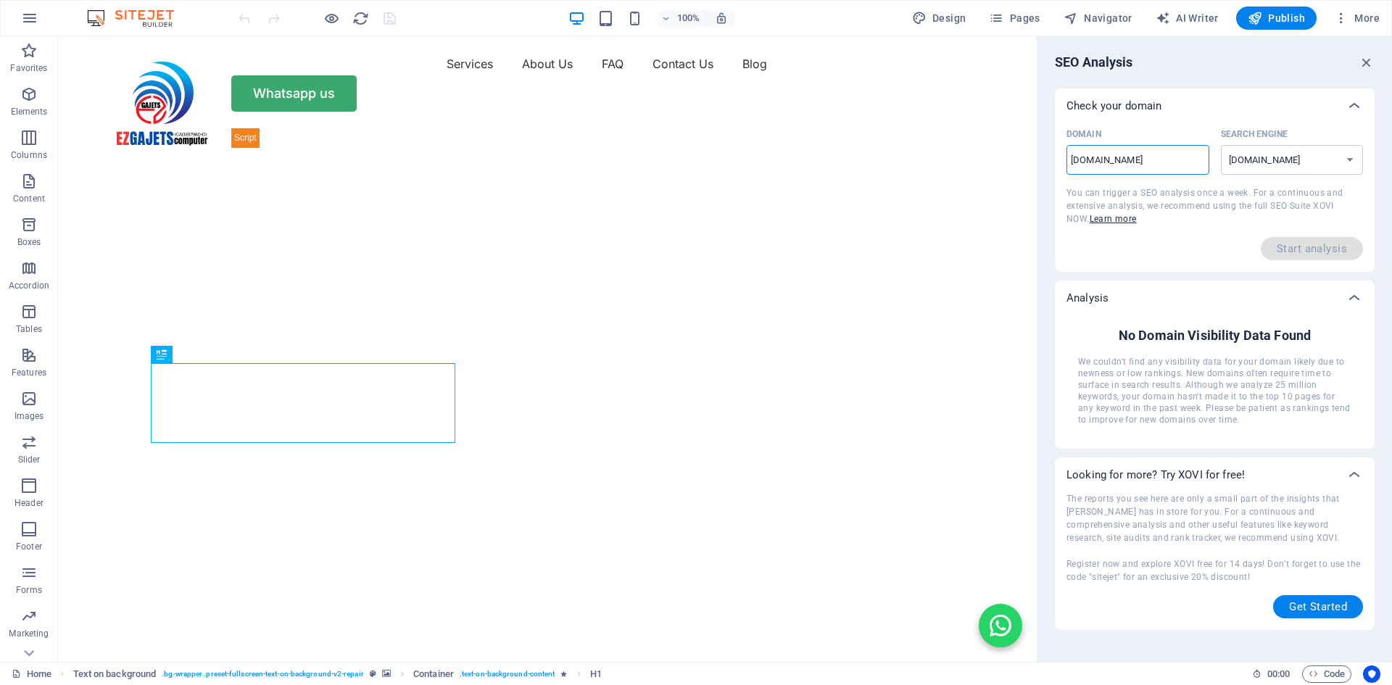
click at [1181, 161] on input "ezgajets.info" at bounding box center [1137, 160] width 143 height 23
type input "ezgajets.in"
select select "bing.com"
type input "ezgajets.i"
select select "google.com"
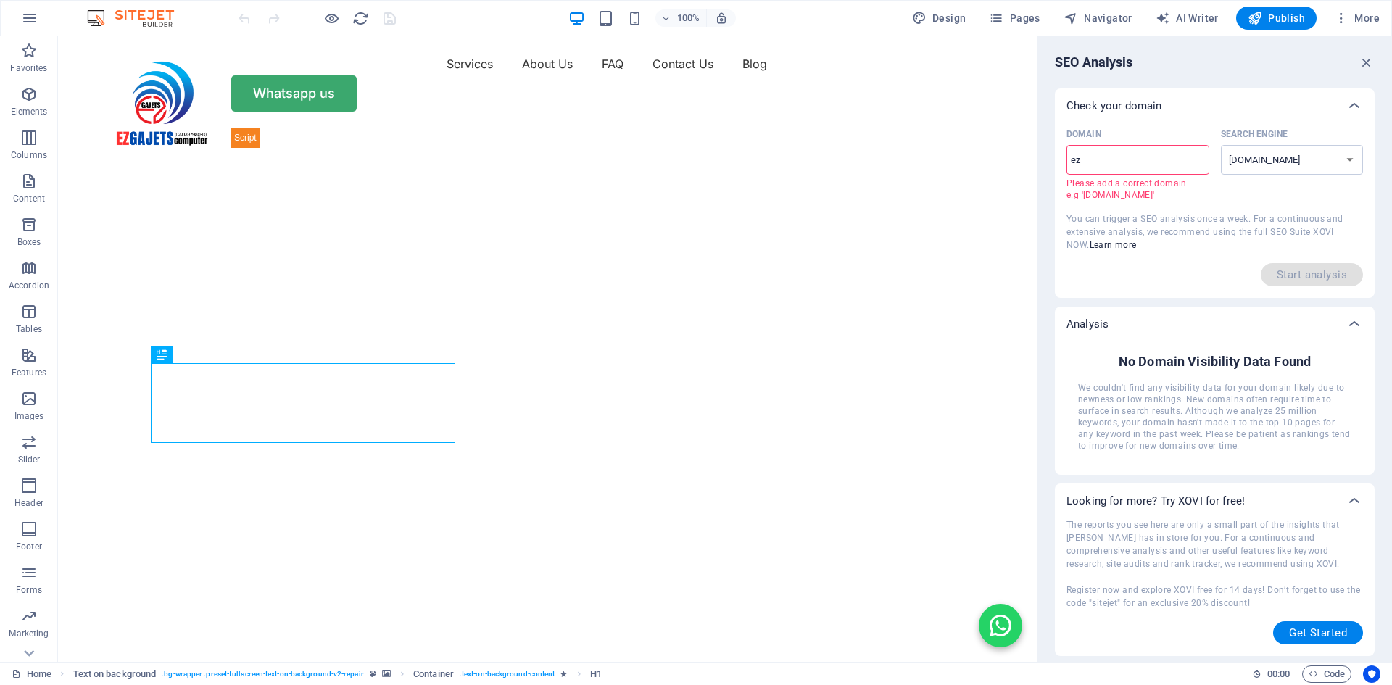
type input "e"
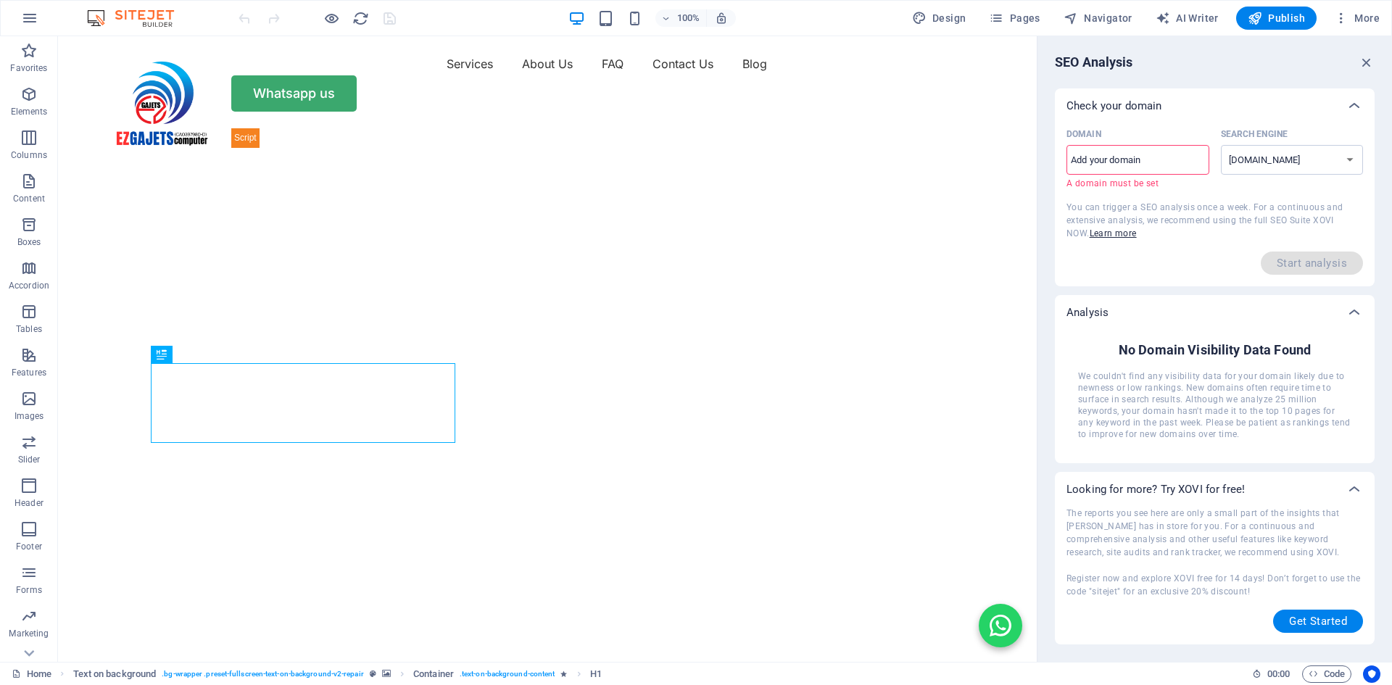
click at [1136, 149] on input "Domain ​ A domain must be set" at bounding box center [1137, 160] width 143 height 23
type input "www.ezgajets.info"
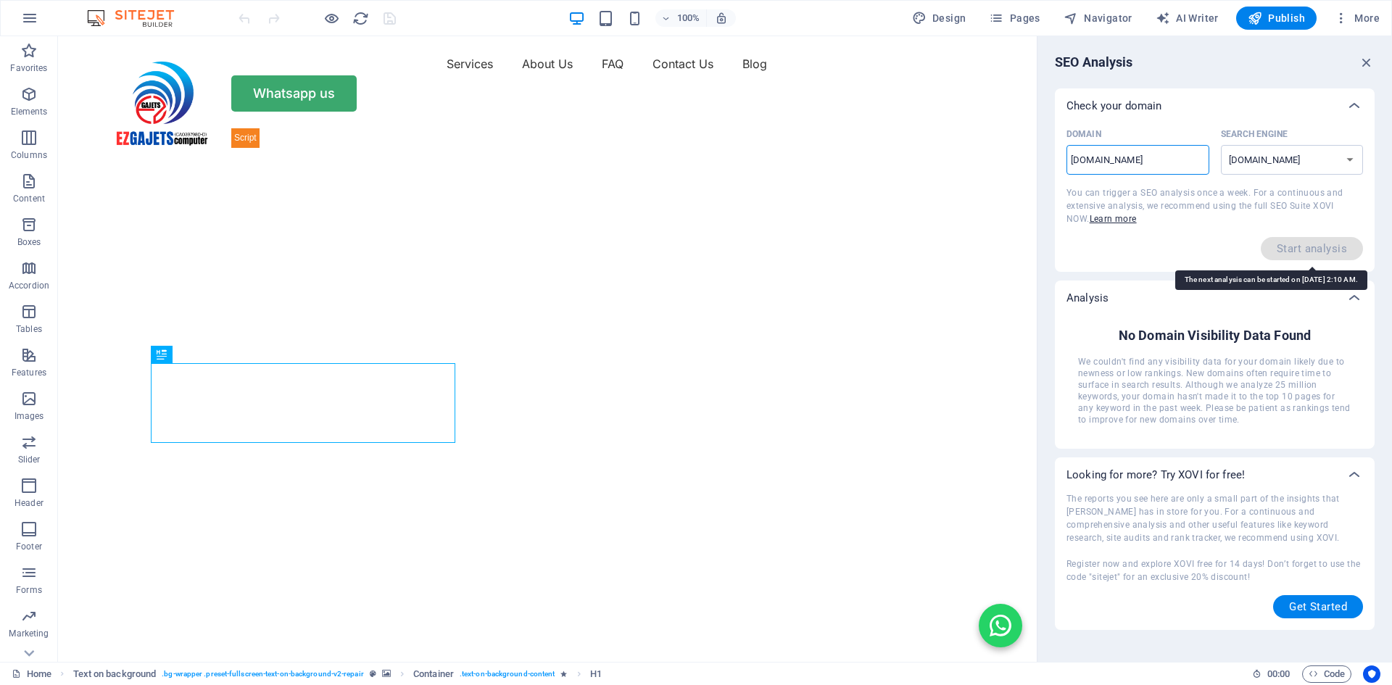
click at [1299, 252] on span "Start analysis" at bounding box center [1311, 248] width 102 height 23
click at [1369, 57] on icon "button" at bounding box center [1366, 62] width 16 height 16
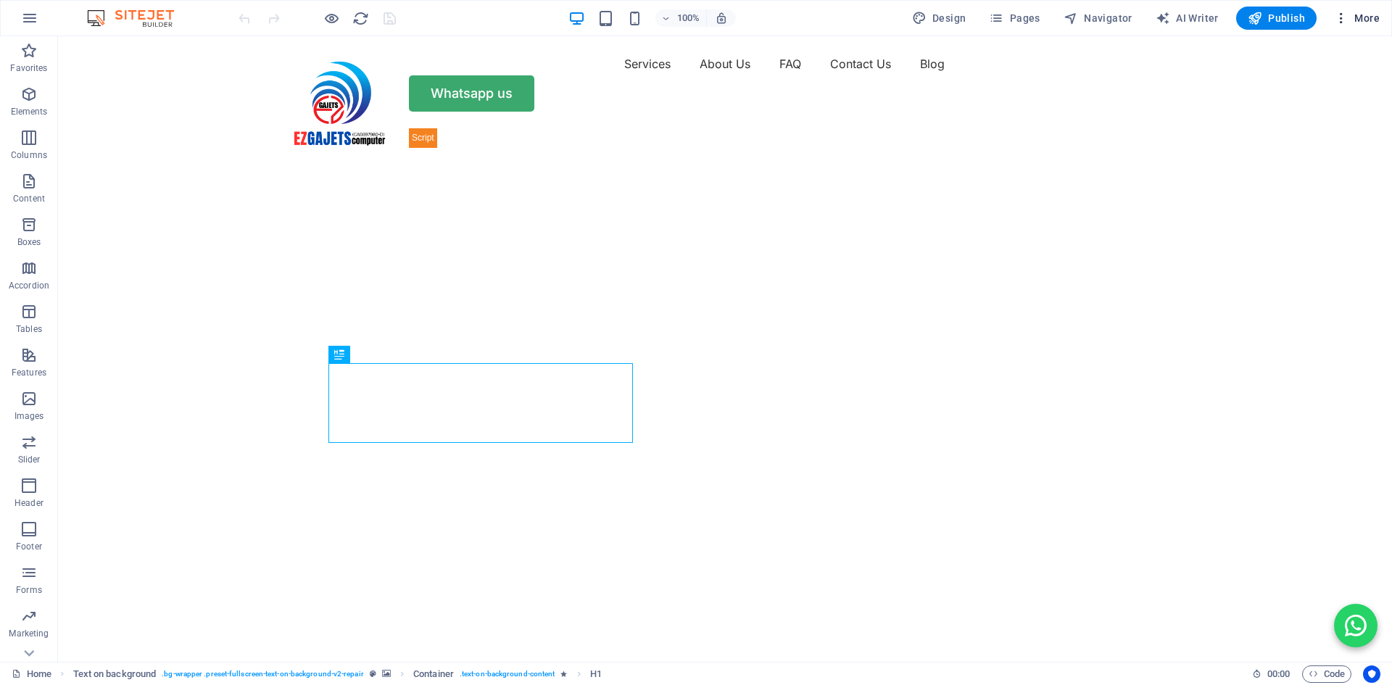
click at [1342, 20] on icon "button" at bounding box center [1341, 18] width 14 height 14
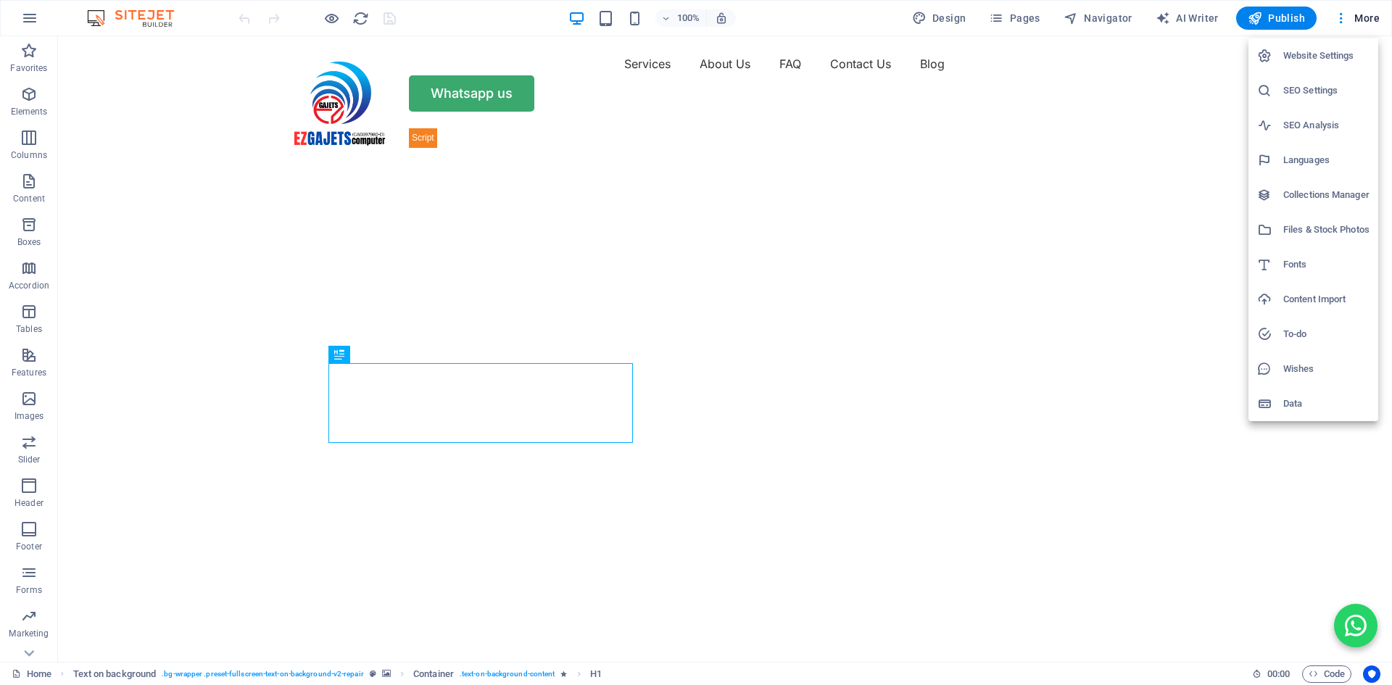
click at [1318, 89] on h6 "SEO Settings" at bounding box center [1326, 90] width 86 height 17
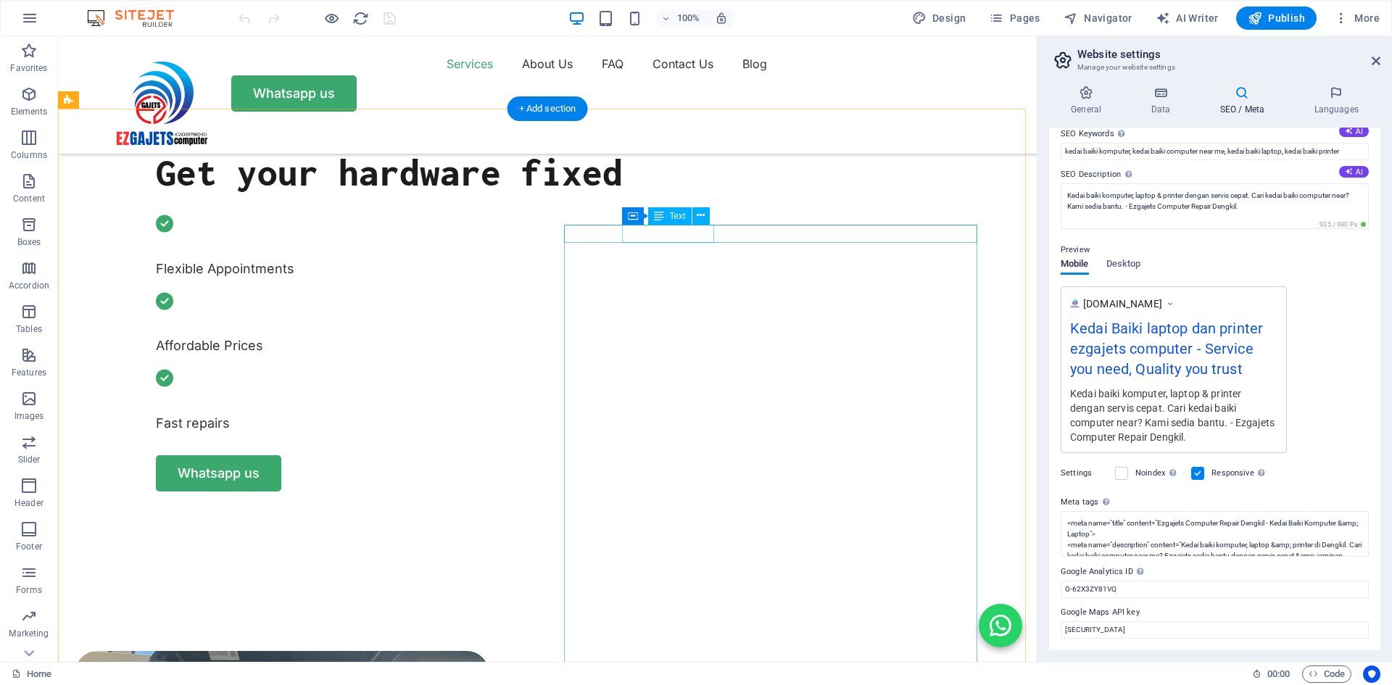
scroll to position [652, 0]
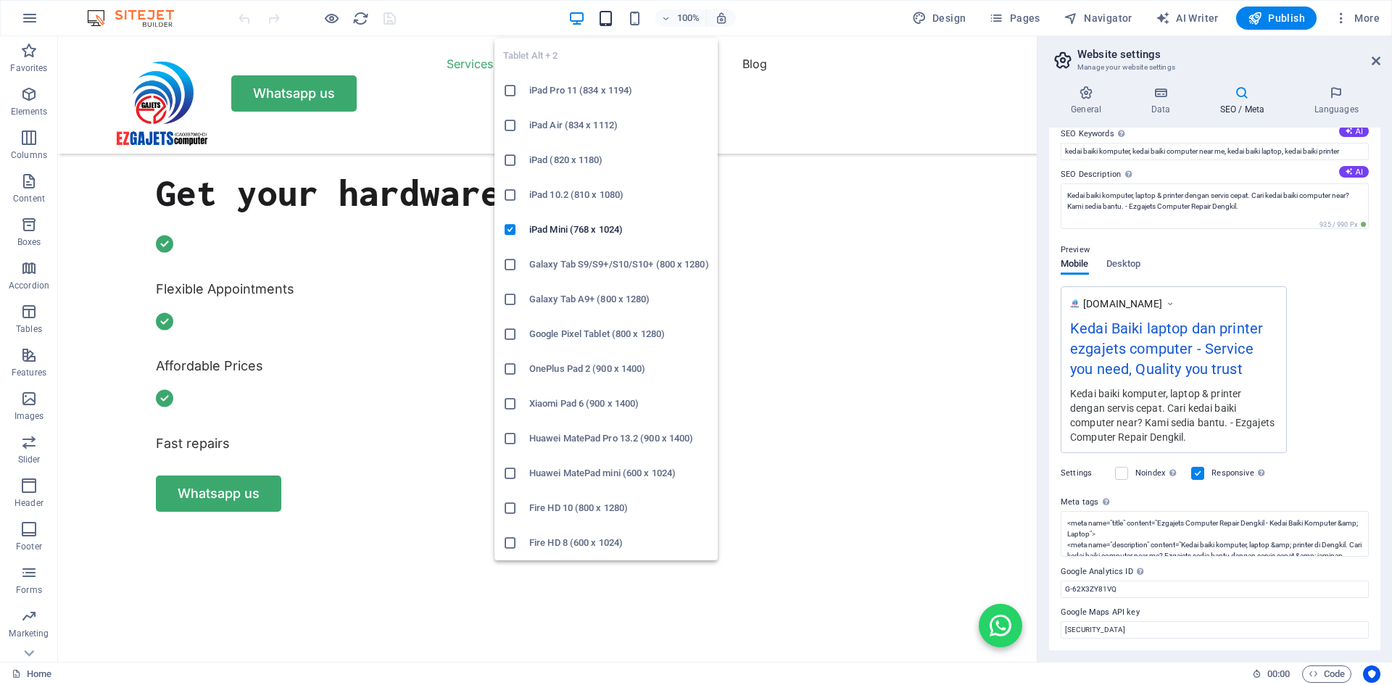
click at [605, 15] on icon "button" at bounding box center [605, 18] width 17 height 17
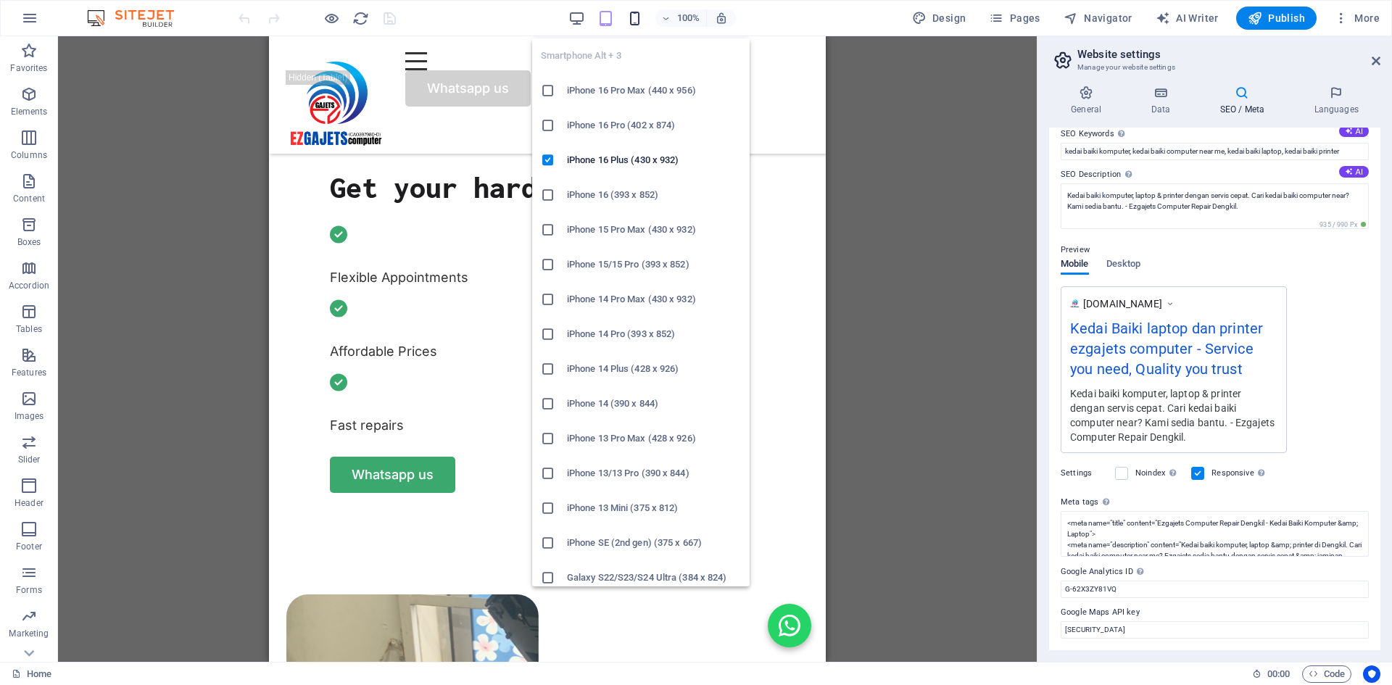
click at [633, 16] on icon "button" at bounding box center [634, 18] width 17 height 17
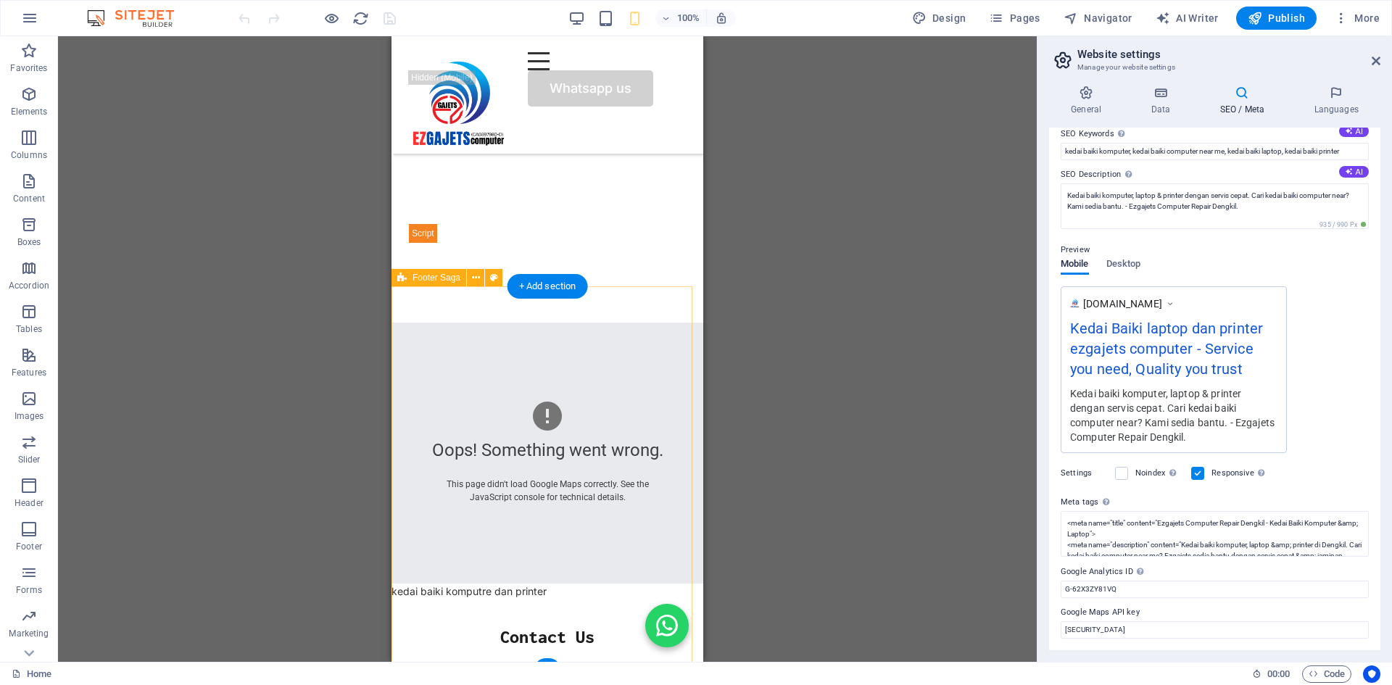
scroll to position [7617, 0]
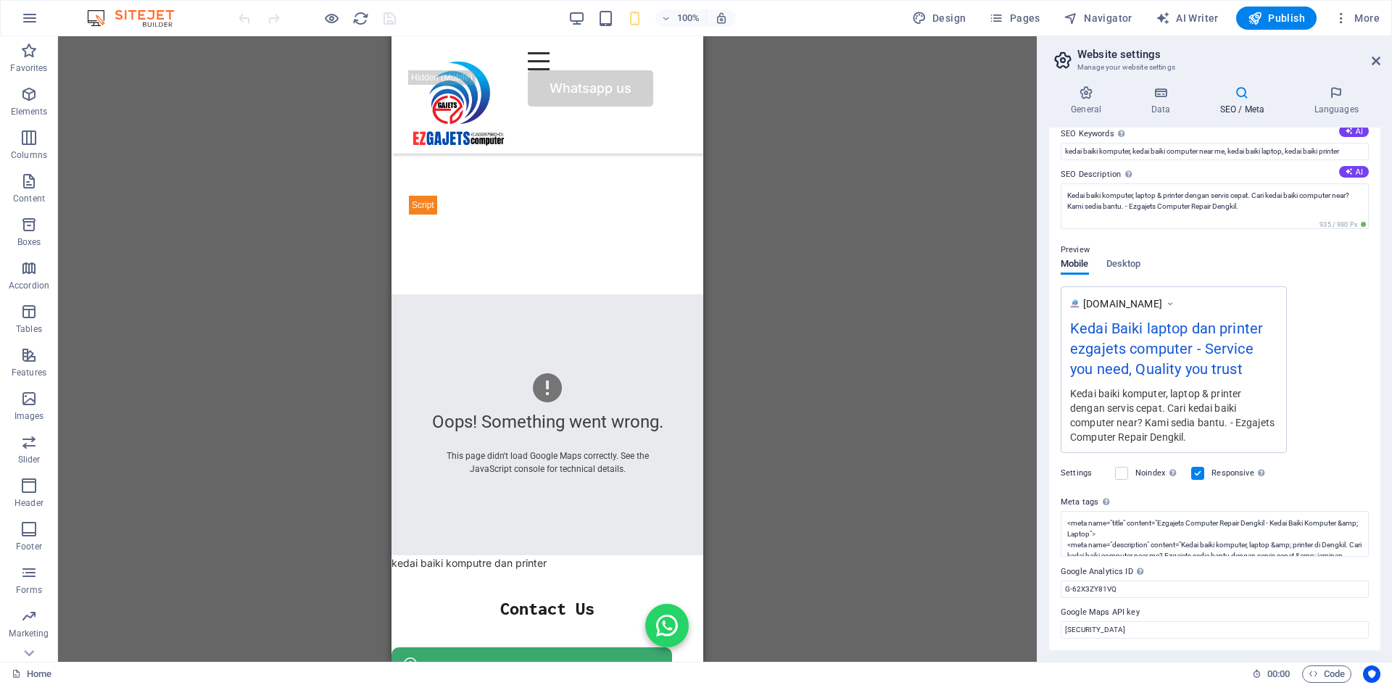
click at [819, 281] on div "Drag here to replace the existing content. Press “Ctrl” if you want to create a…" at bounding box center [547, 348] width 978 height 625
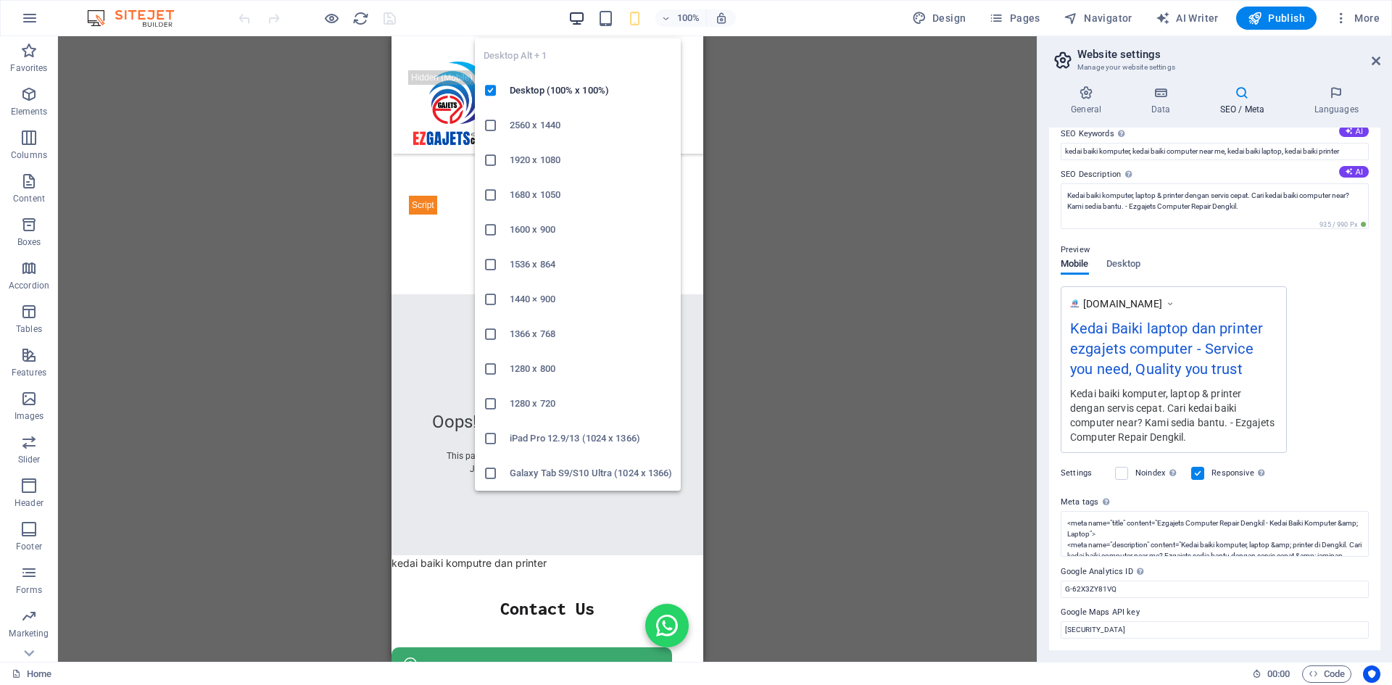
click at [577, 20] on icon "button" at bounding box center [576, 18] width 17 height 17
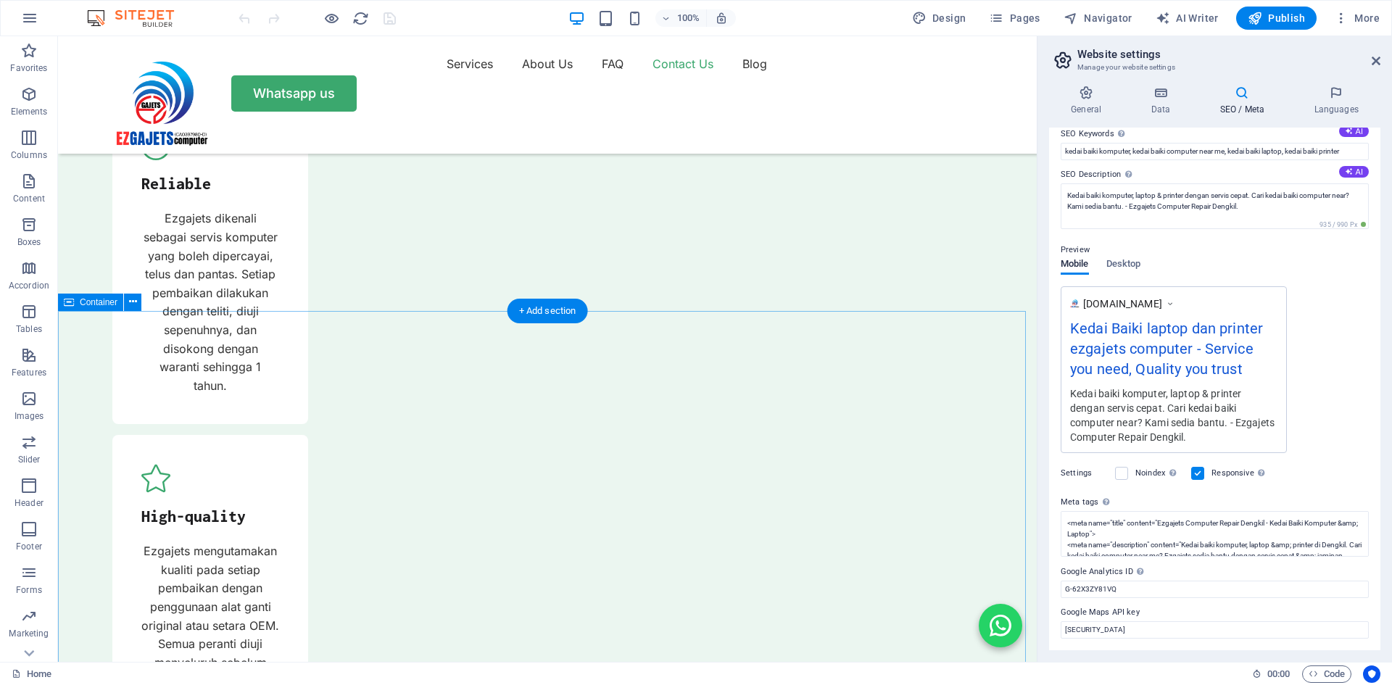
scroll to position [5378, 0]
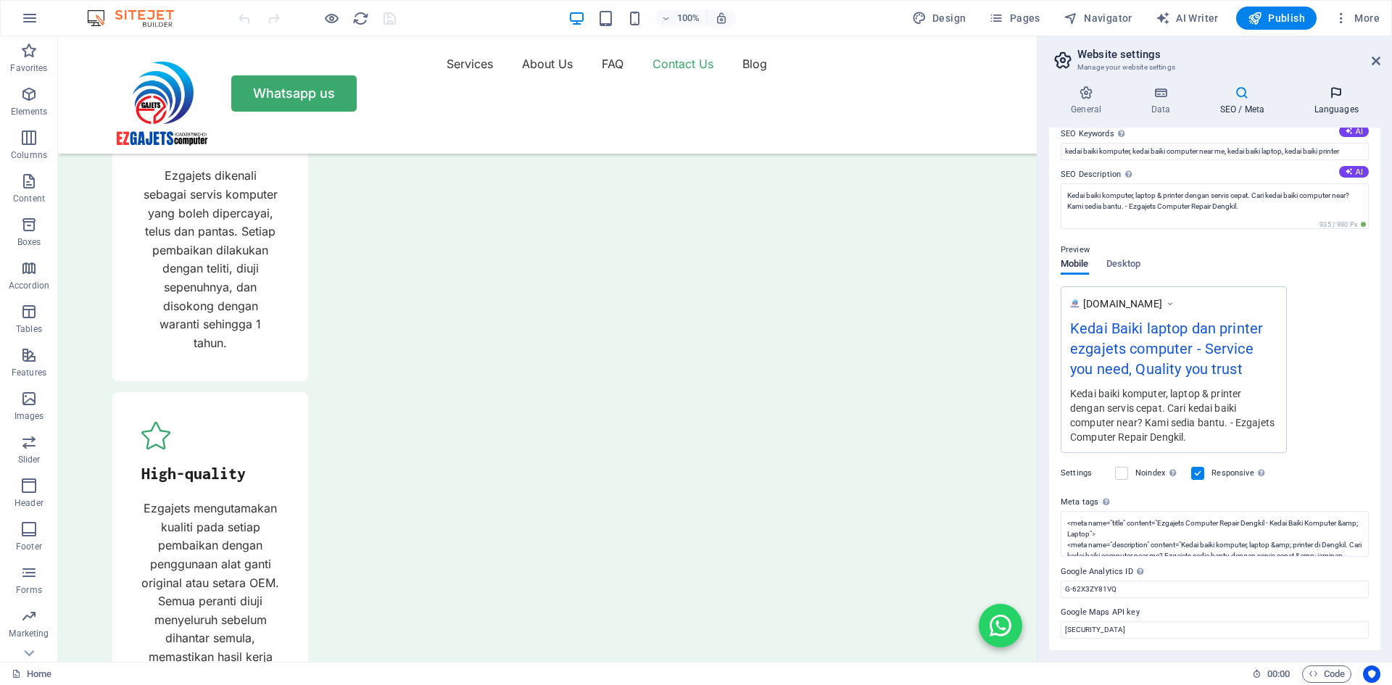
click at [1338, 96] on icon at bounding box center [1336, 93] width 88 height 14
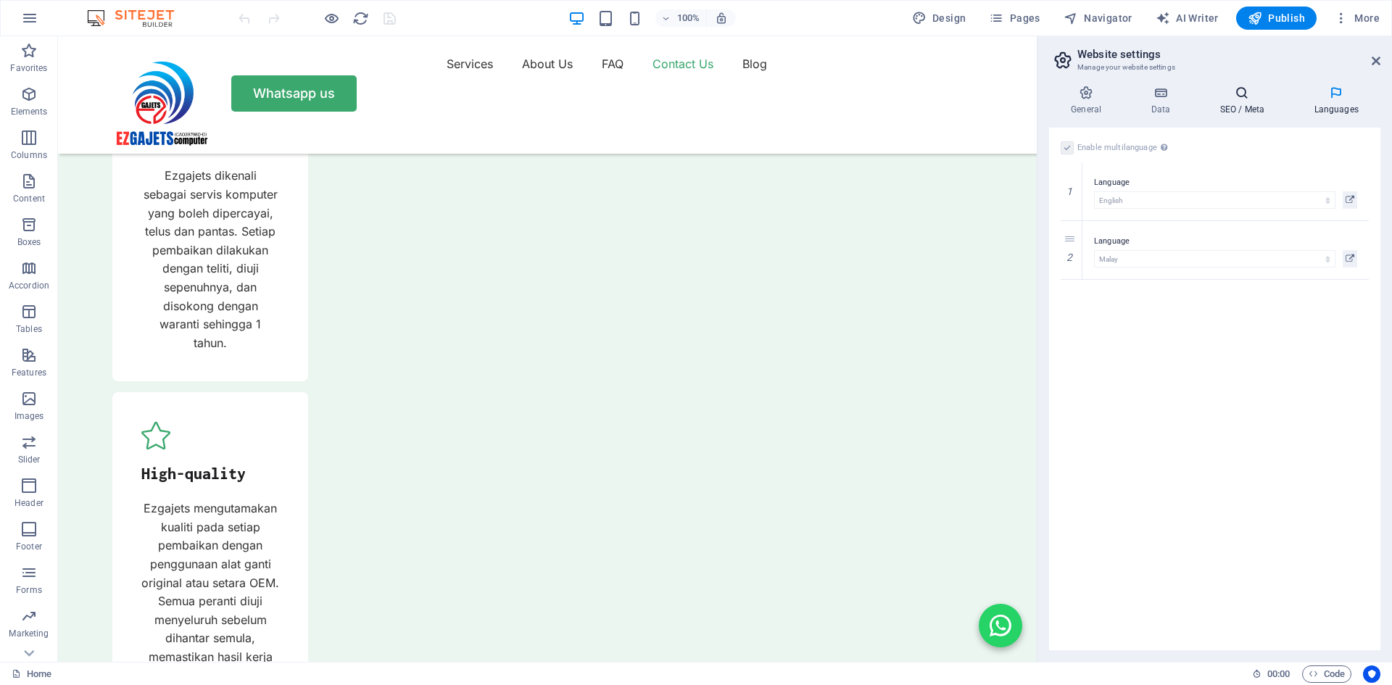
click at [1246, 93] on icon at bounding box center [1241, 93] width 88 height 14
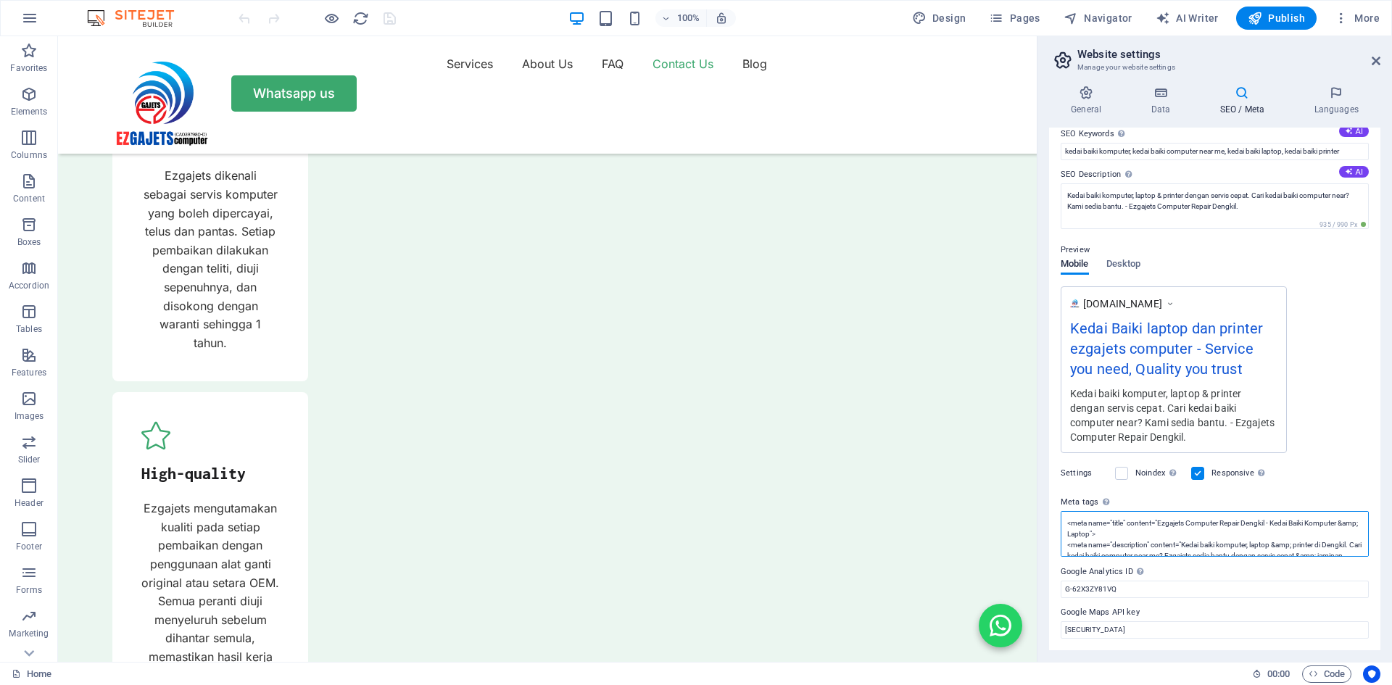
click at [1317, 532] on textarea "<meta name="title" content="Ezgajets Computer Repair Dengkil - Kedai Baiki Komp…" at bounding box center [1214, 534] width 308 height 46
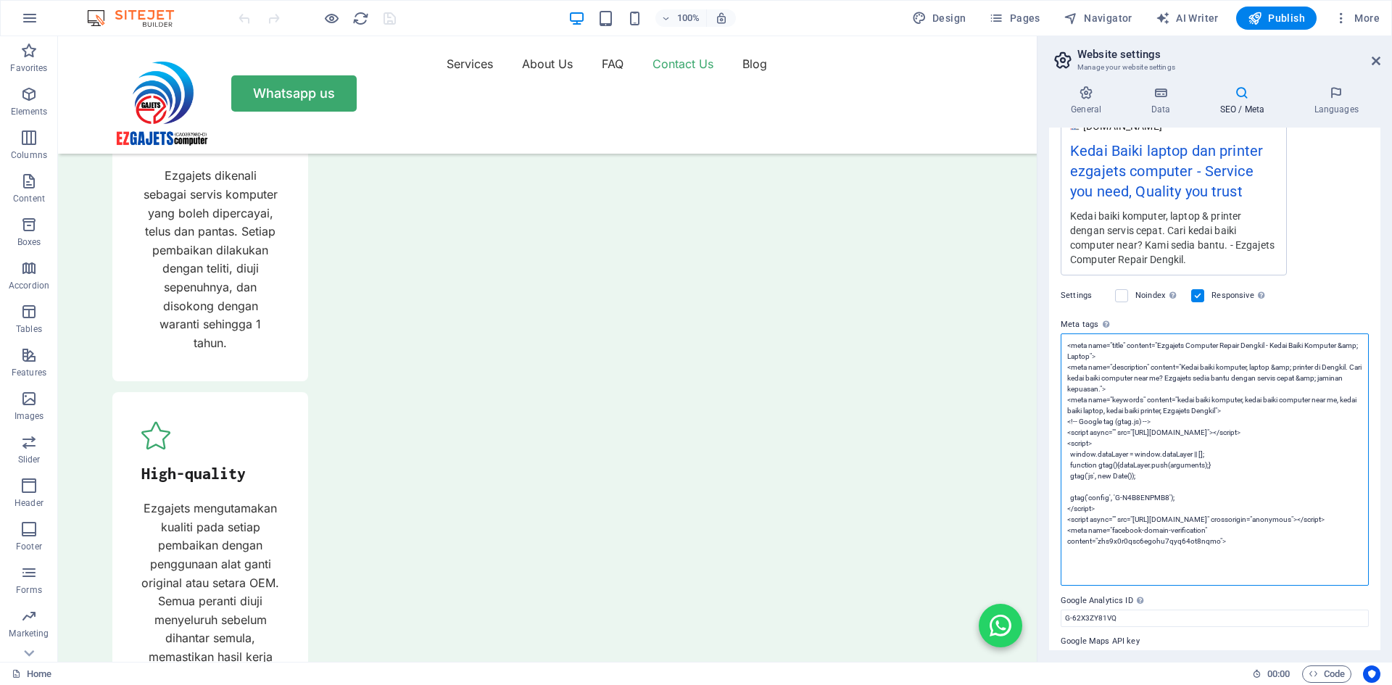
scroll to position [302, 0]
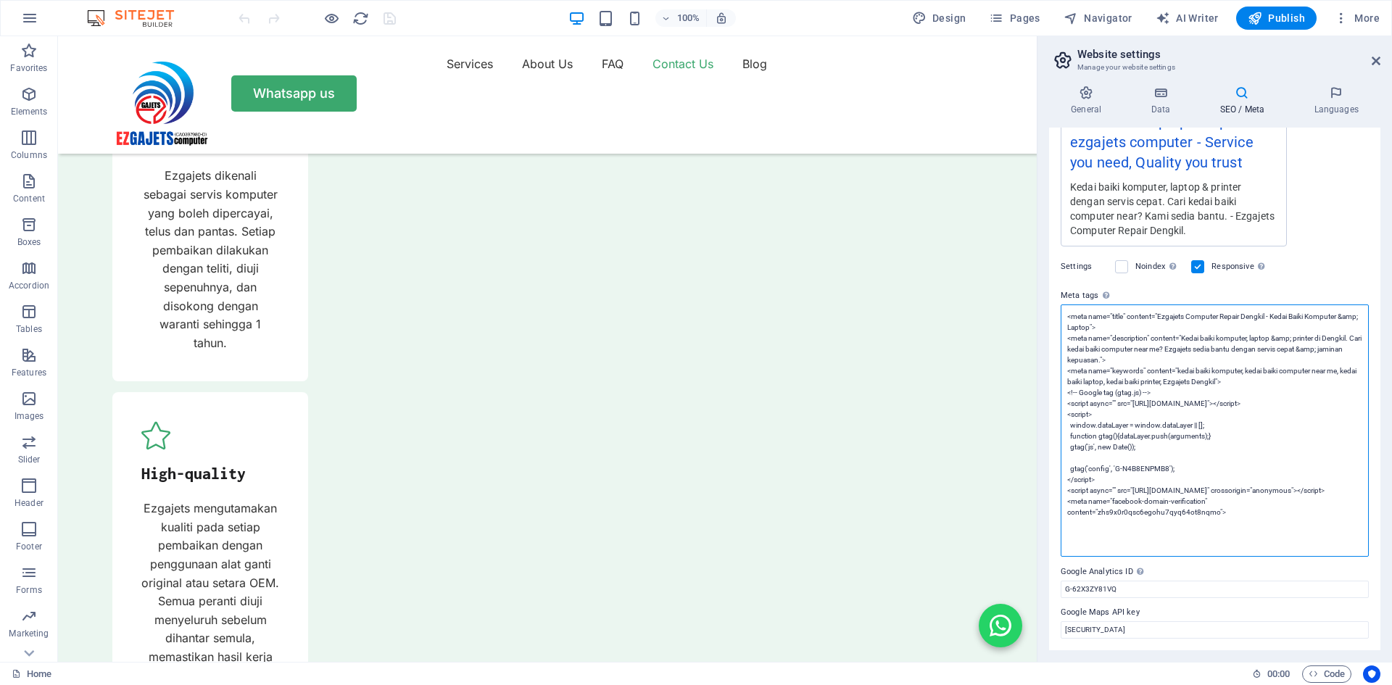
click at [1273, 315] on textarea "<meta name="title" content="Ezgajets Computer Repair Dengkil - Kedai Baiki Komp…" at bounding box center [1214, 430] width 308 height 252
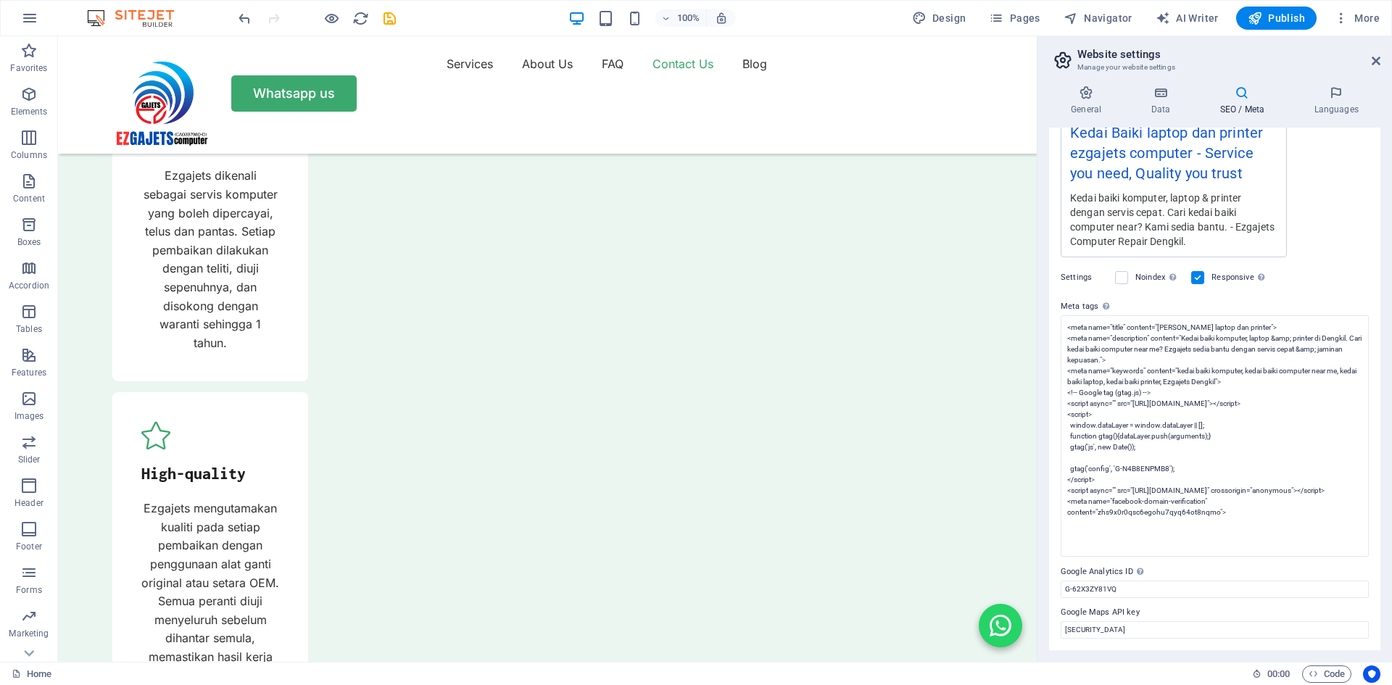
scroll to position [95, 0]
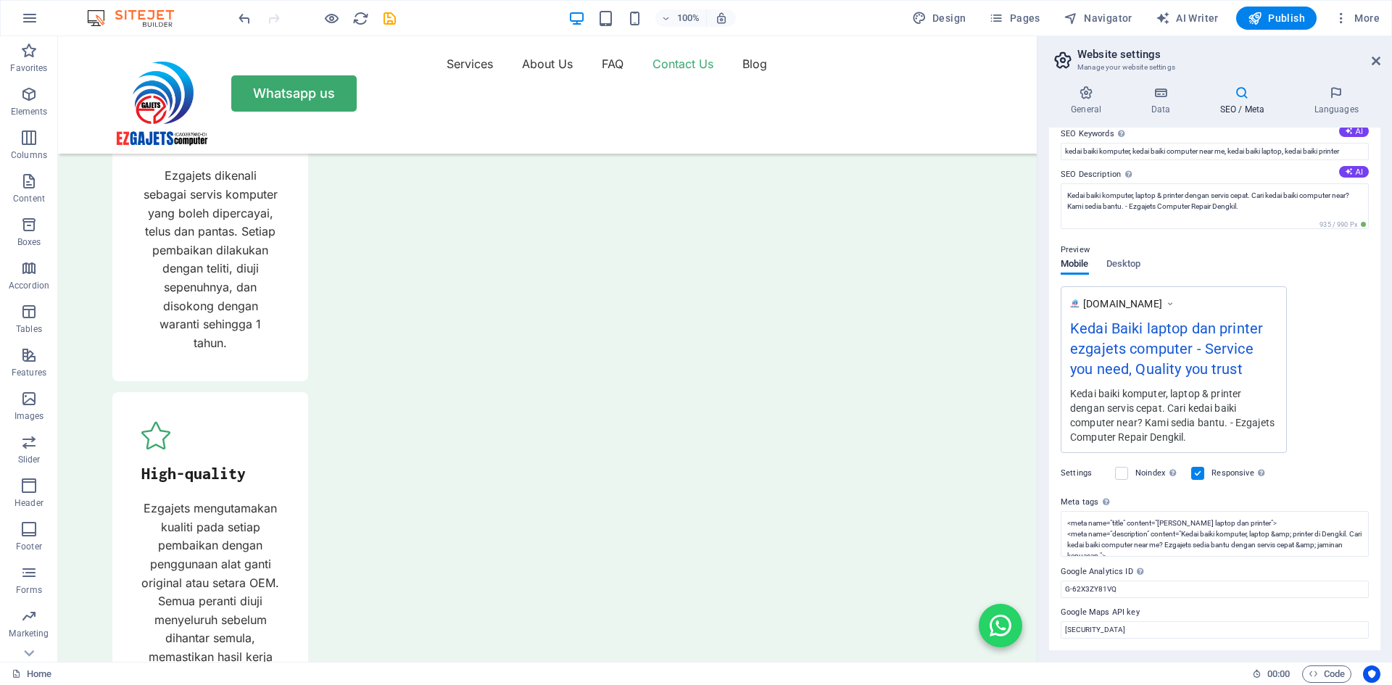
click at [1281, 563] on label "Google Analytics ID Please only add the Google Analytics ID. We automatically i…" at bounding box center [1214, 571] width 308 height 17
click at [1281, 581] on input "G-62X3ZY81VQ" at bounding box center [1214, 589] width 308 height 17
click at [1323, 528] on textarea "<meta name="title" content="Kedai Baiki laptop dan printer"> <meta name="descri…" at bounding box center [1214, 534] width 308 height 46
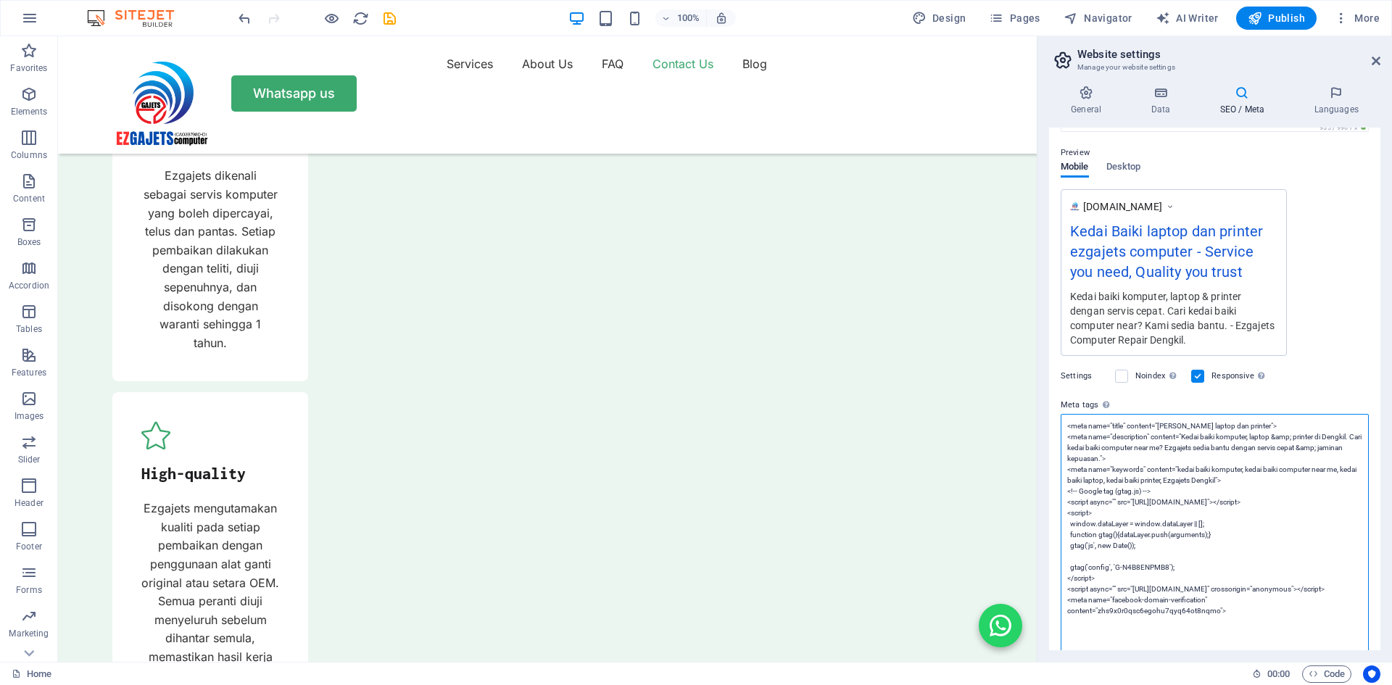
scroll to position [291, 0]
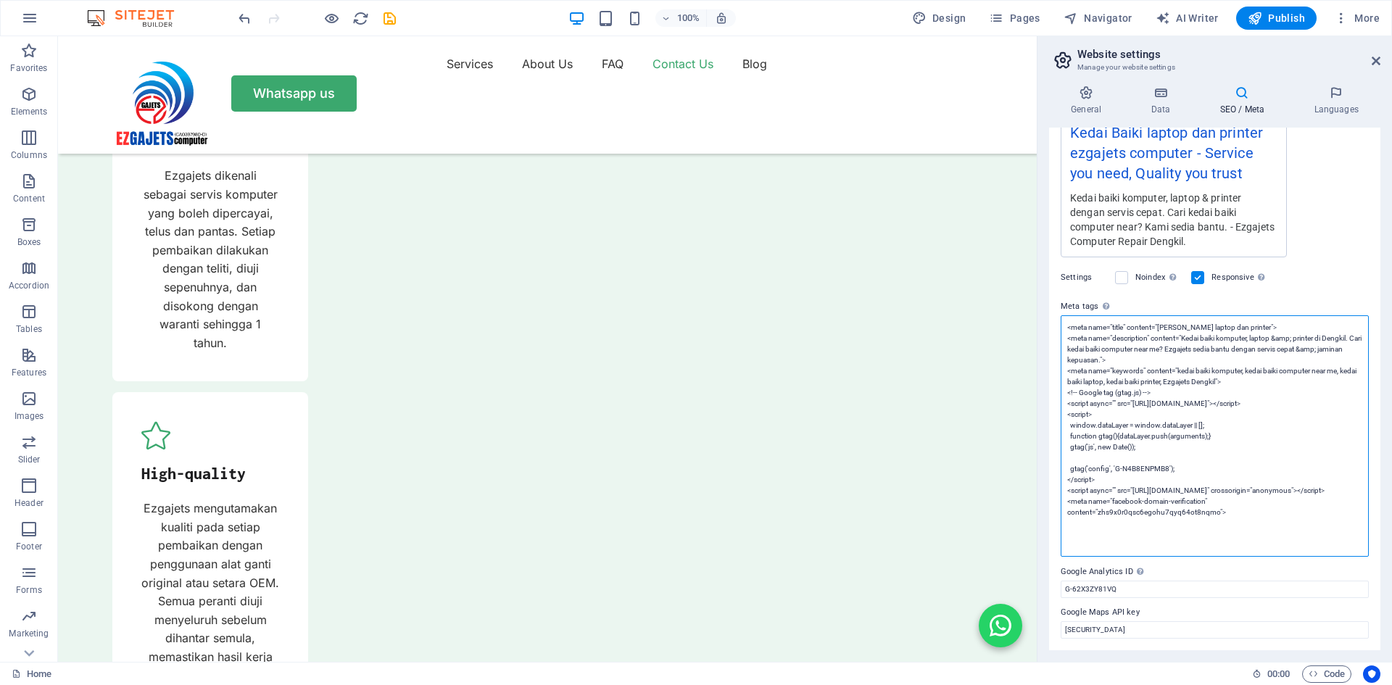
click at [1147, 349] on textarea "<meta name="title" content="Kedai Baiki laptop dan printer"> <meta name="descri…" at bounding box center [1214, 435] width 308 height 241
type textarea "<meta name="title" content="Kedai Baiki laptop dan printer"> <meta name="descri…"
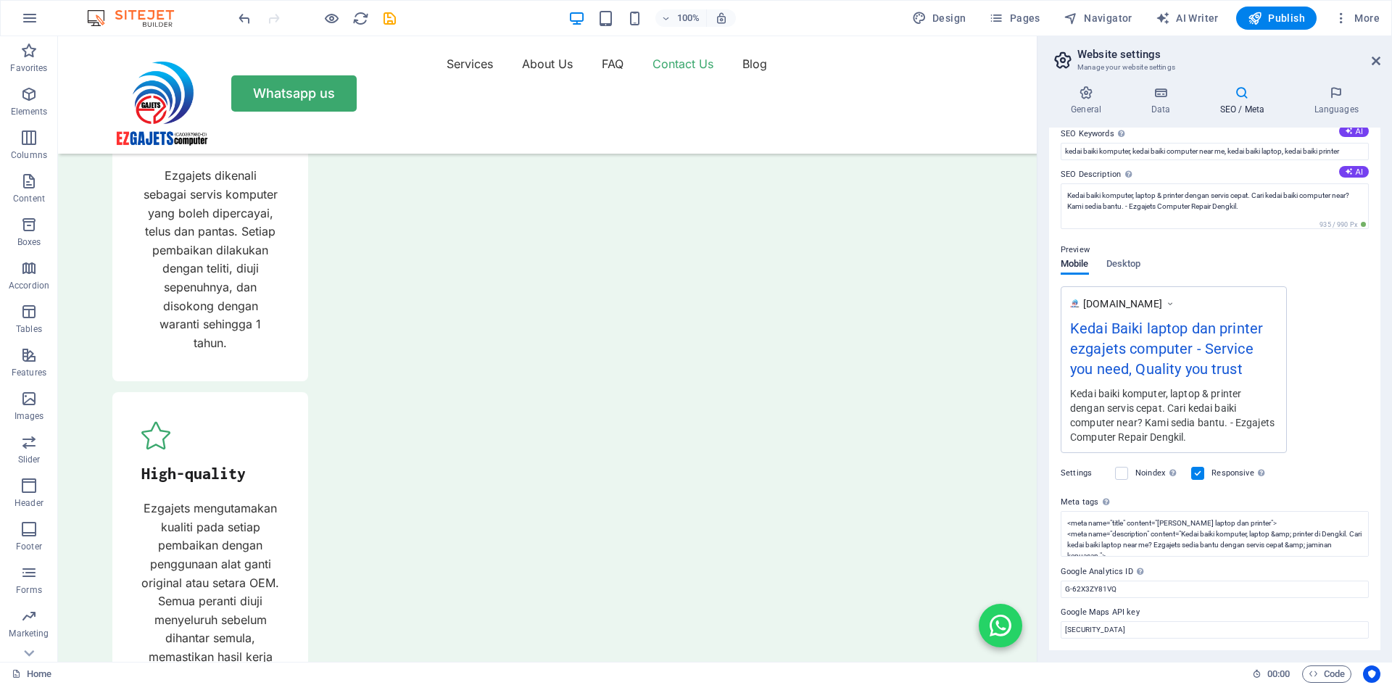
click at [1331, 238] on div "Preview Mobile Desktop www.example.com Kedai Baiki laptop dan printer ezgajets …" at bounding box center [1214, 341] width 308 height 223
click at [1327, 354] on div "www.example.com Kedai Baiki laptop dan printer ezgajets computer - Service you …" at bounding box center [1214, 369] width 308 height 167
click at [1281, 12] on span "Publish" at bounding box center [1275, 18] width 57 height 14
